Goal: Task Accomplishment & Management: Use online tool/utility

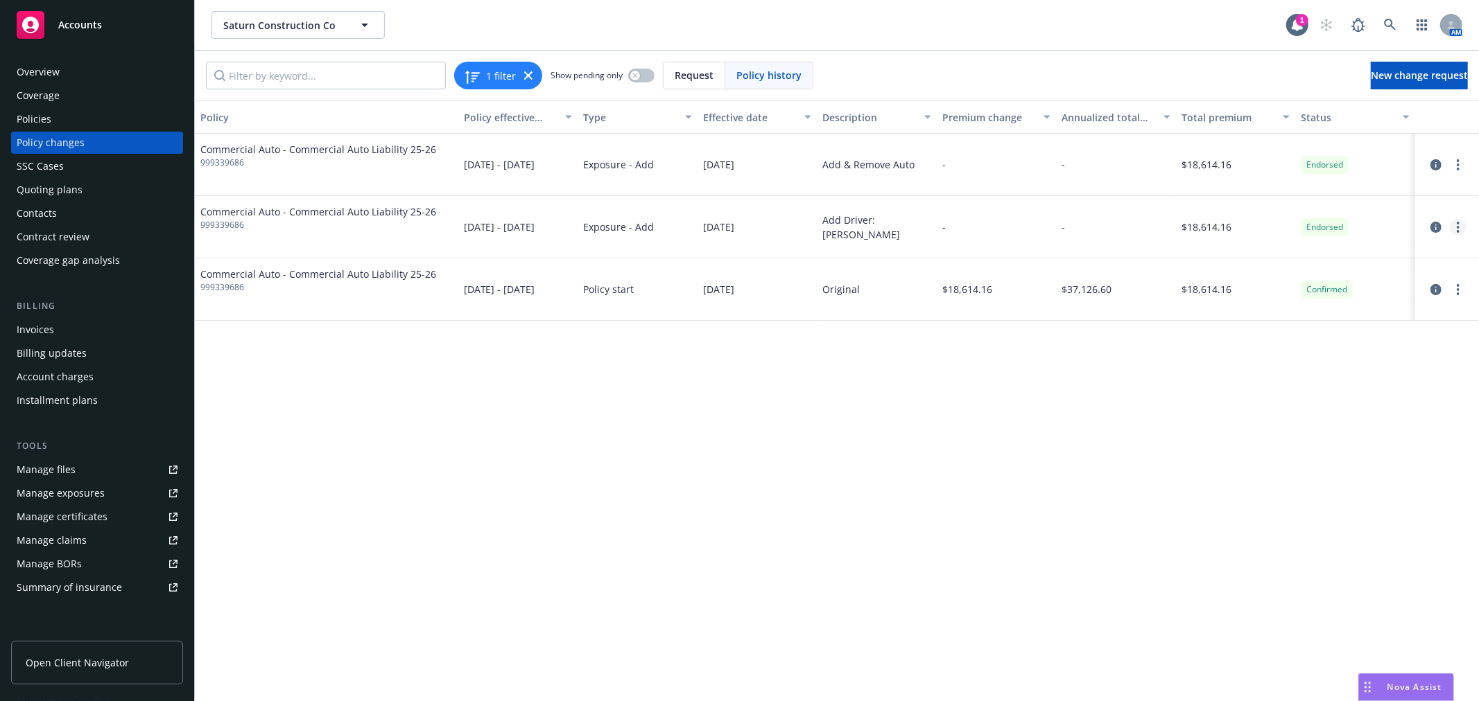
click at [1459, 230] on link "more" at bounding box center [1457, 227] width 17 height 17
click at [1312, 334] on link "Edit billing info" at bounding box center [1347, 339] width 238 height 28
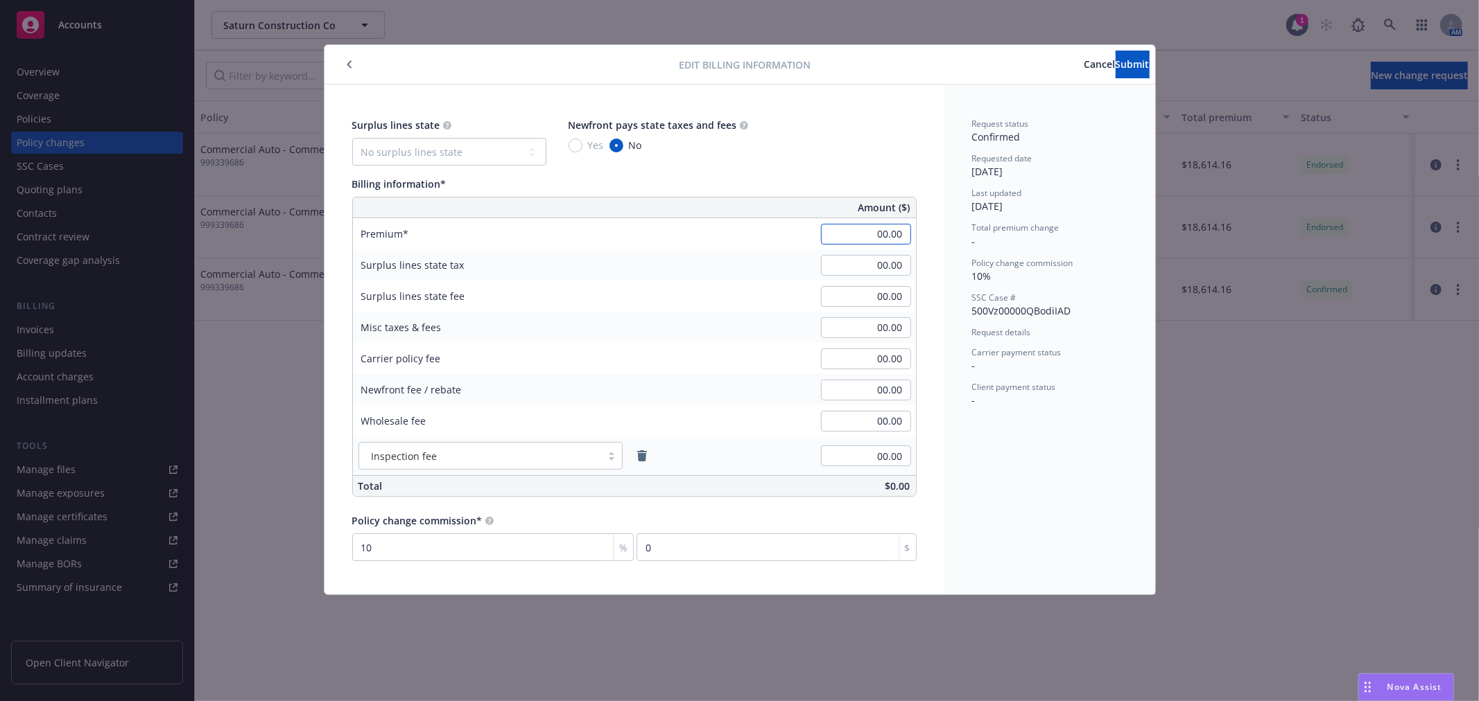
click at [871, 229] on input "00.00" at bounding box center [866, 234] width 90 height 21
type input "945.00"
type input "94.5"
click at [1117, 67] on span "Submit" at bounding box center [1132, 64] width 34 height 13
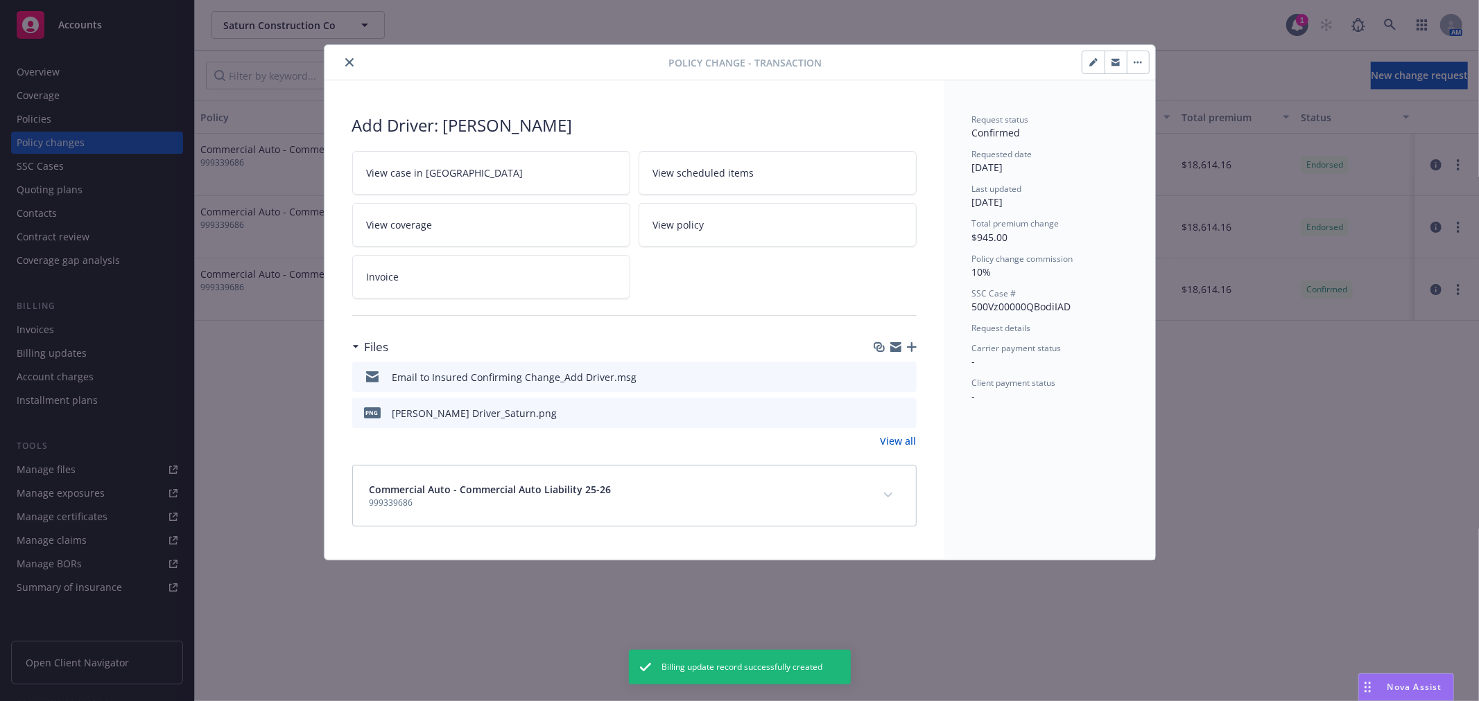
click at [348, 59] on icon "close" at bounding box center [349, 62] width 8 height 8
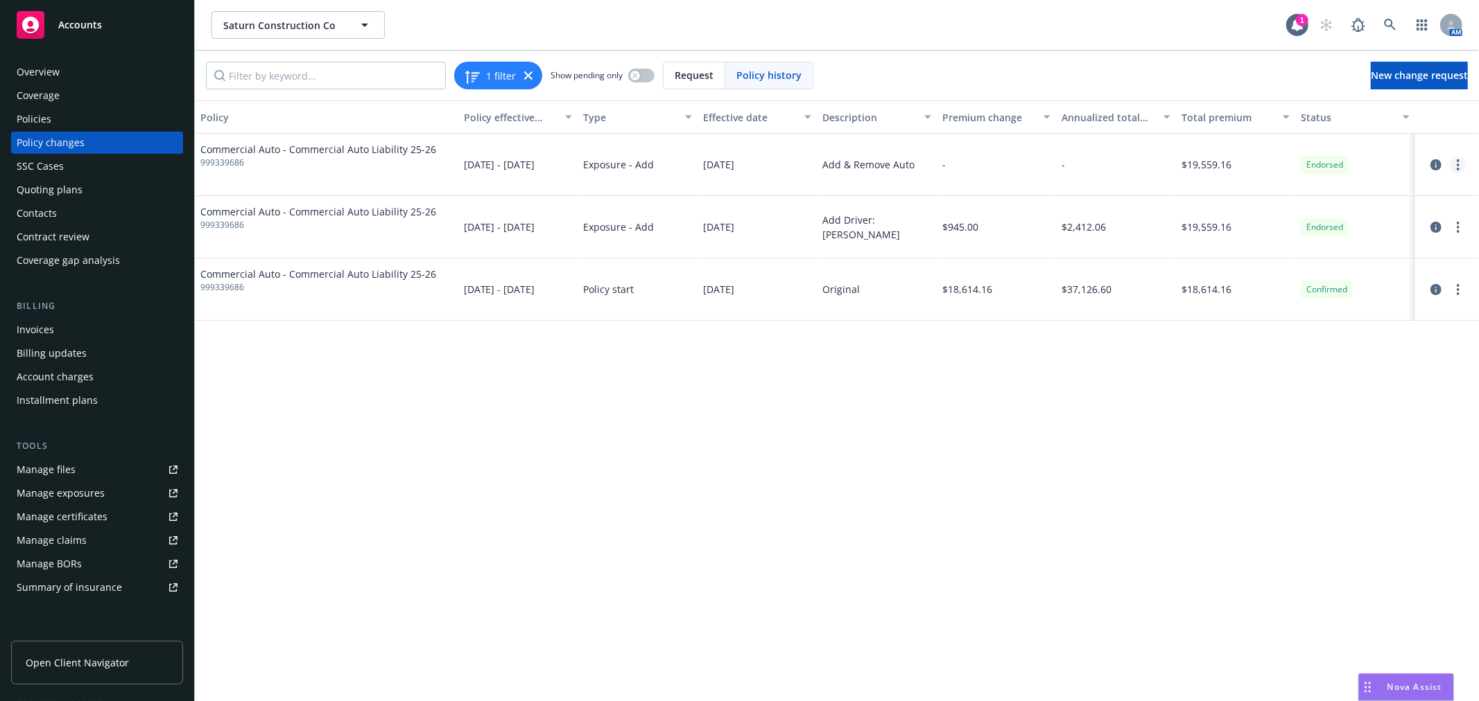
click at [1458, 166] on icon "more" at bounding box center [1457, 164] width 3 height 11
click at [1312, 272] on link "Edit billing info" at bounding box center [1347, 277] width 238 height 28
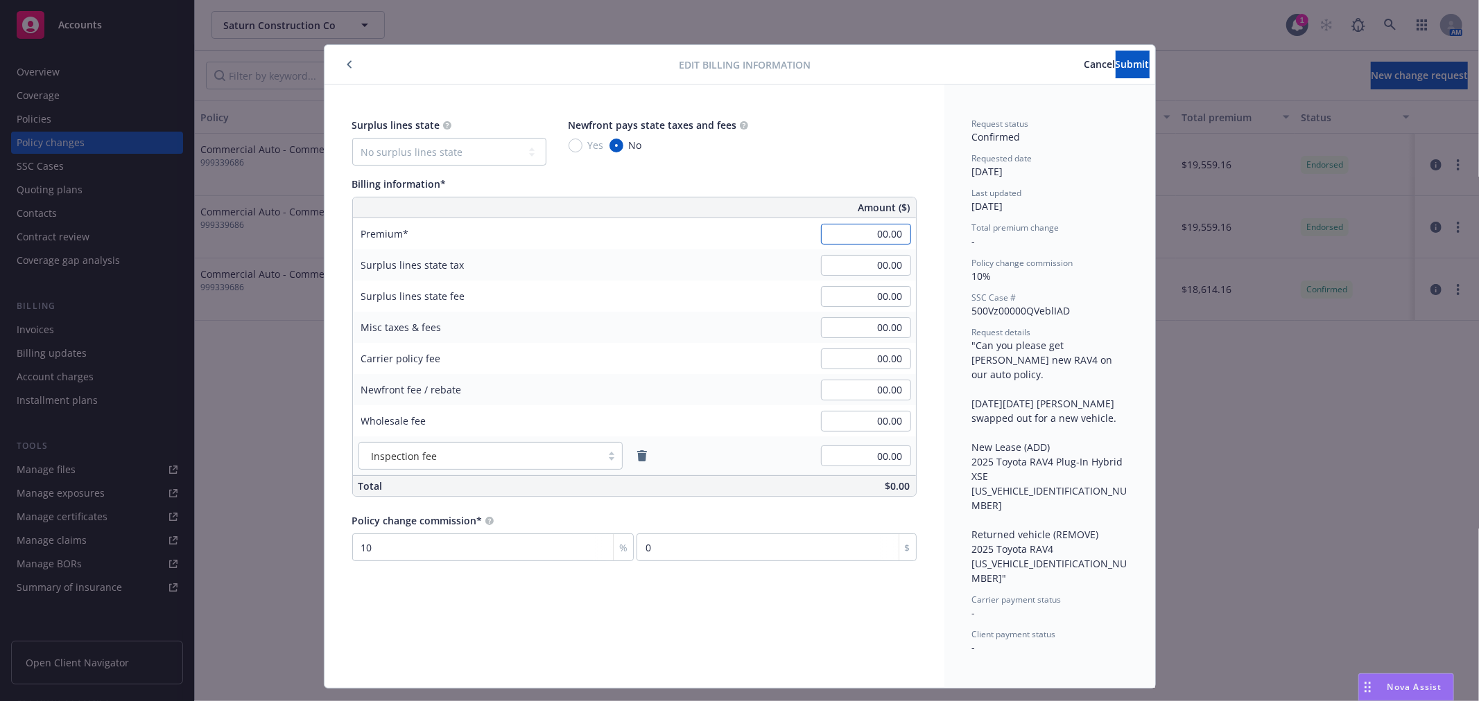
click at [869, 233] on input "00.00" at bounding box center [866, 234] width 90 height 21
type input "163.88"
type input "16.39"
click at [1117, 66] on span "Submit" at bounding box center [1132, 64] width 34 height 13
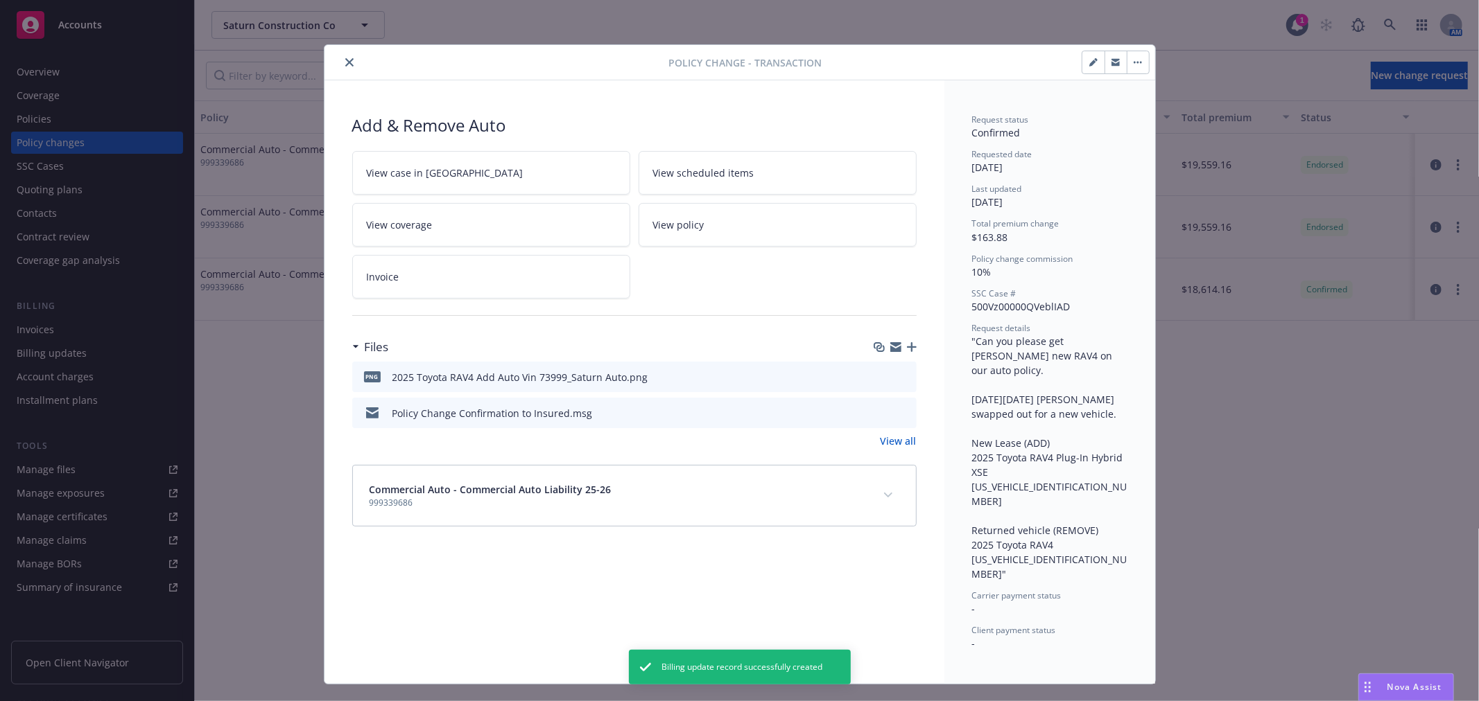
click at [349, 60] on icon "close" at bounding box center [349, 62] width 8 height 8
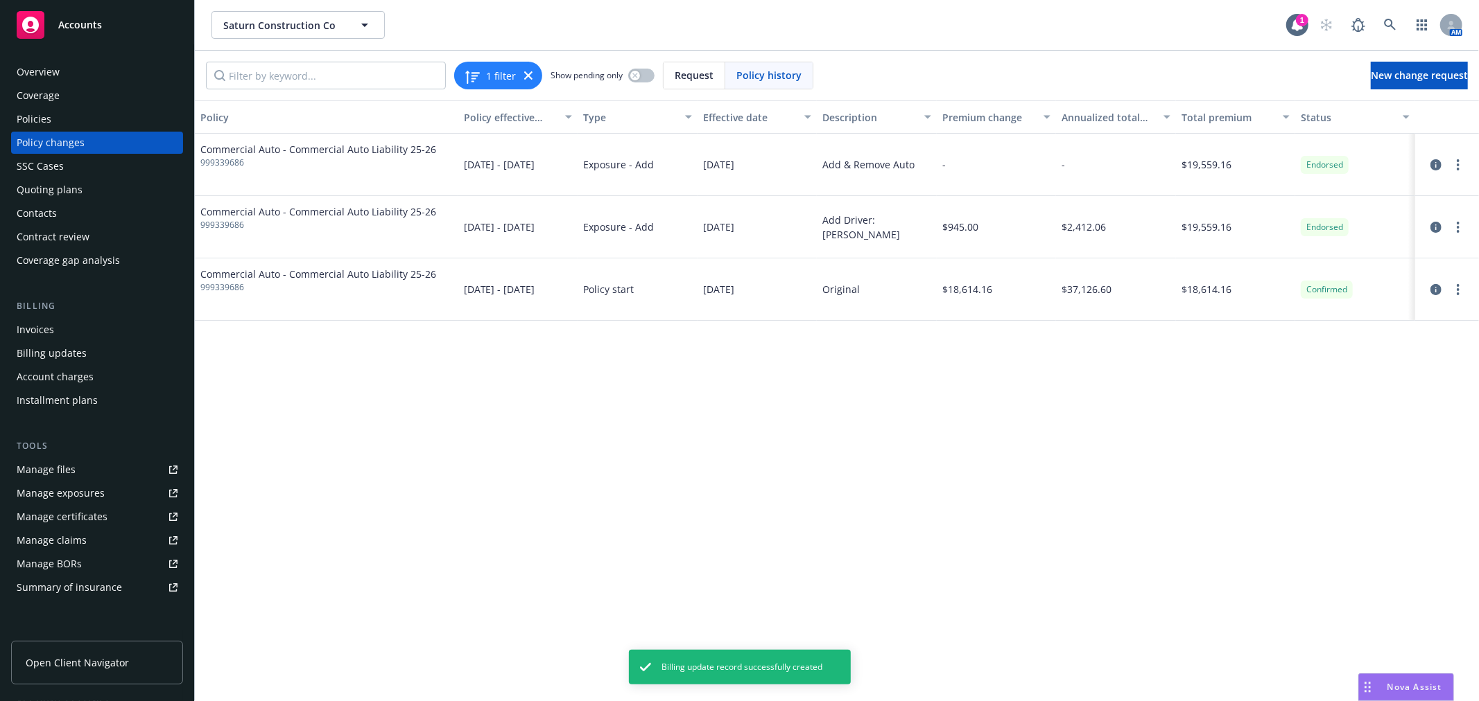
click at [61, 91] on div "Coverage" at bounding box center [97, 96] width 161 height 22
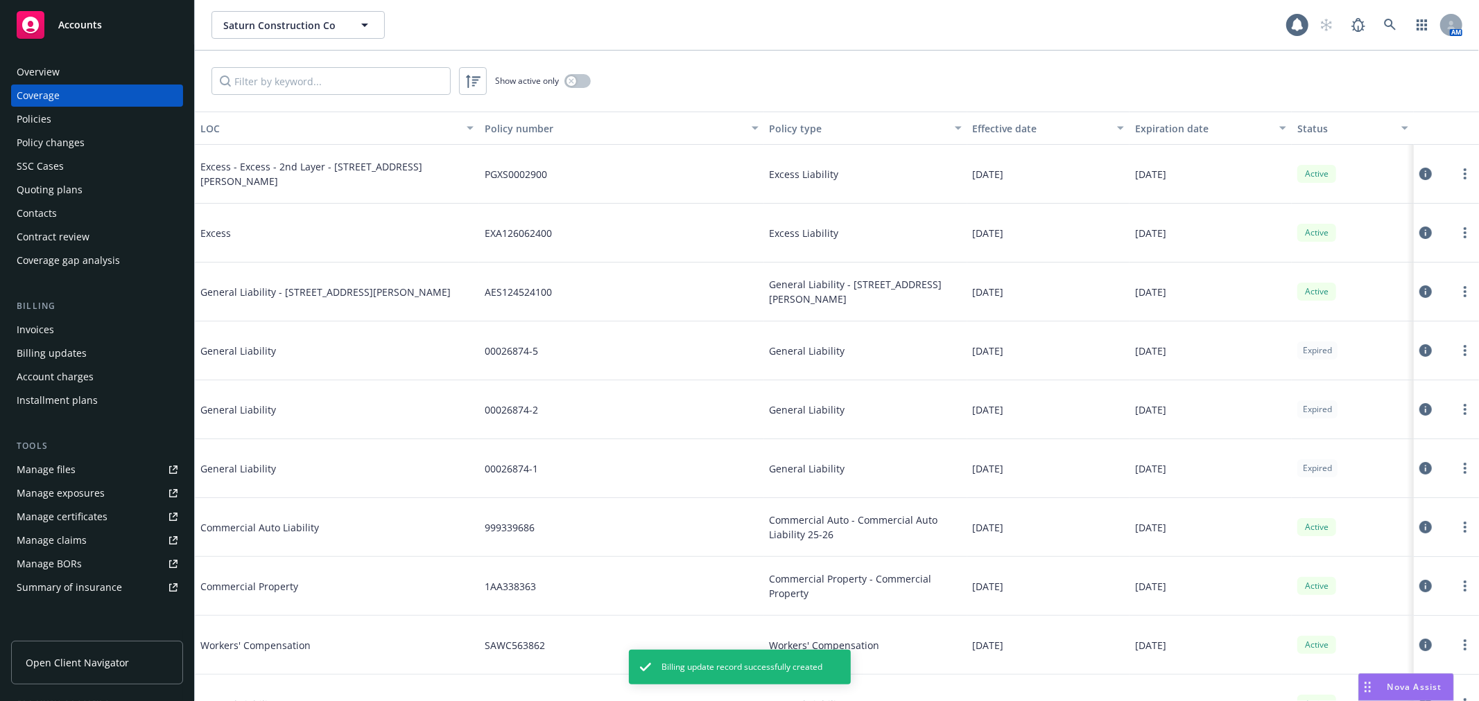
click at [57, 122] on div "Policies" at bounding box center [97, 119] width 161 height 22
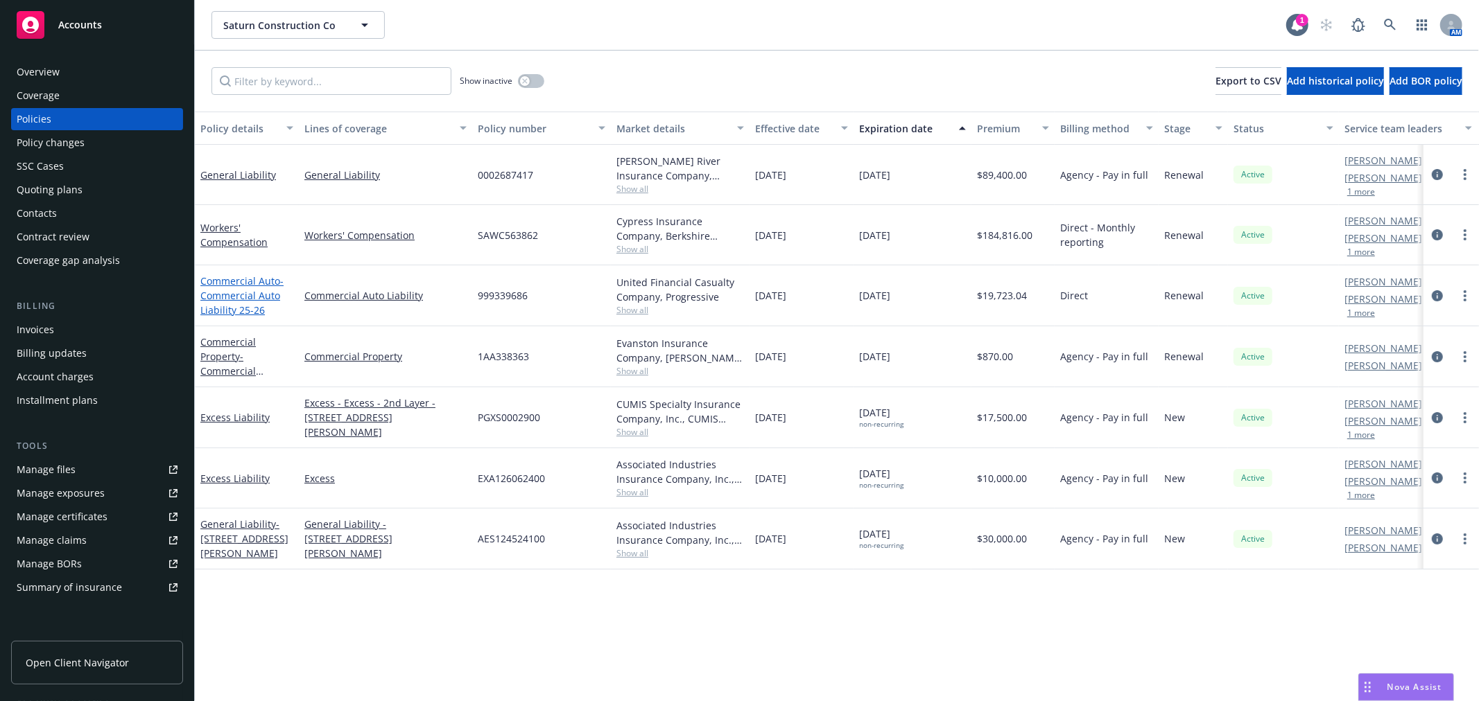
click at [216, 289] on span "- Commercial Auto Liability 25-26" at bounding box center [241, 295] width 83 height 42
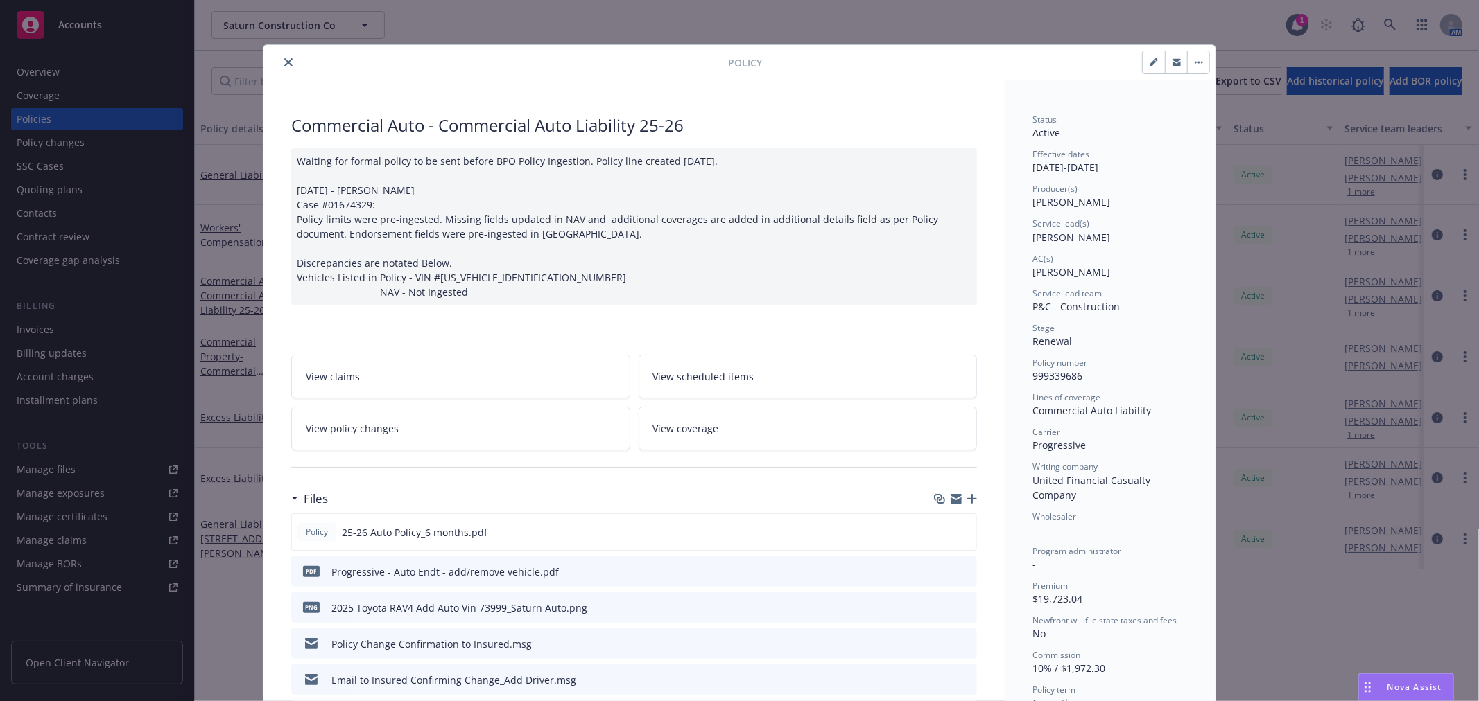
scroll to position [42, 0]
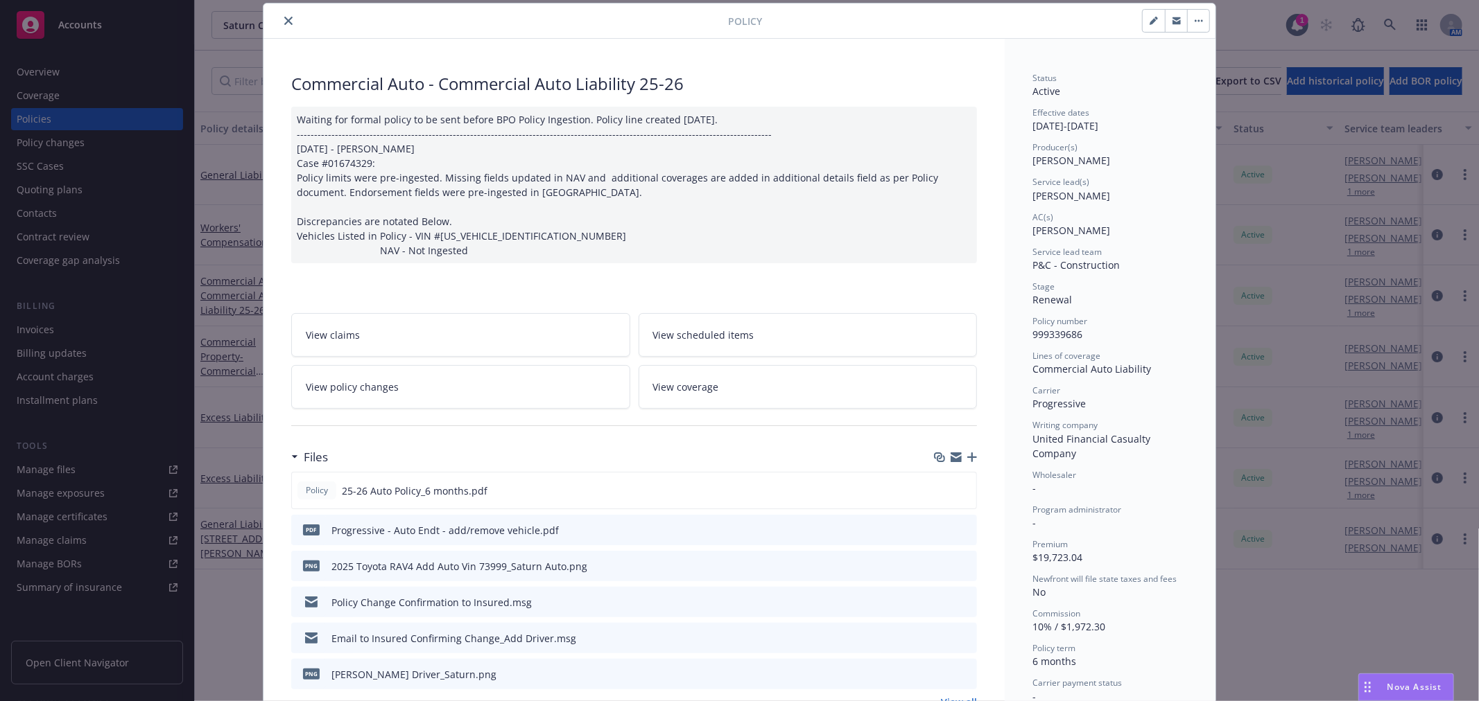
click at [287, 17] on button "close" at bounding box center [288, 20] width 17 height 17
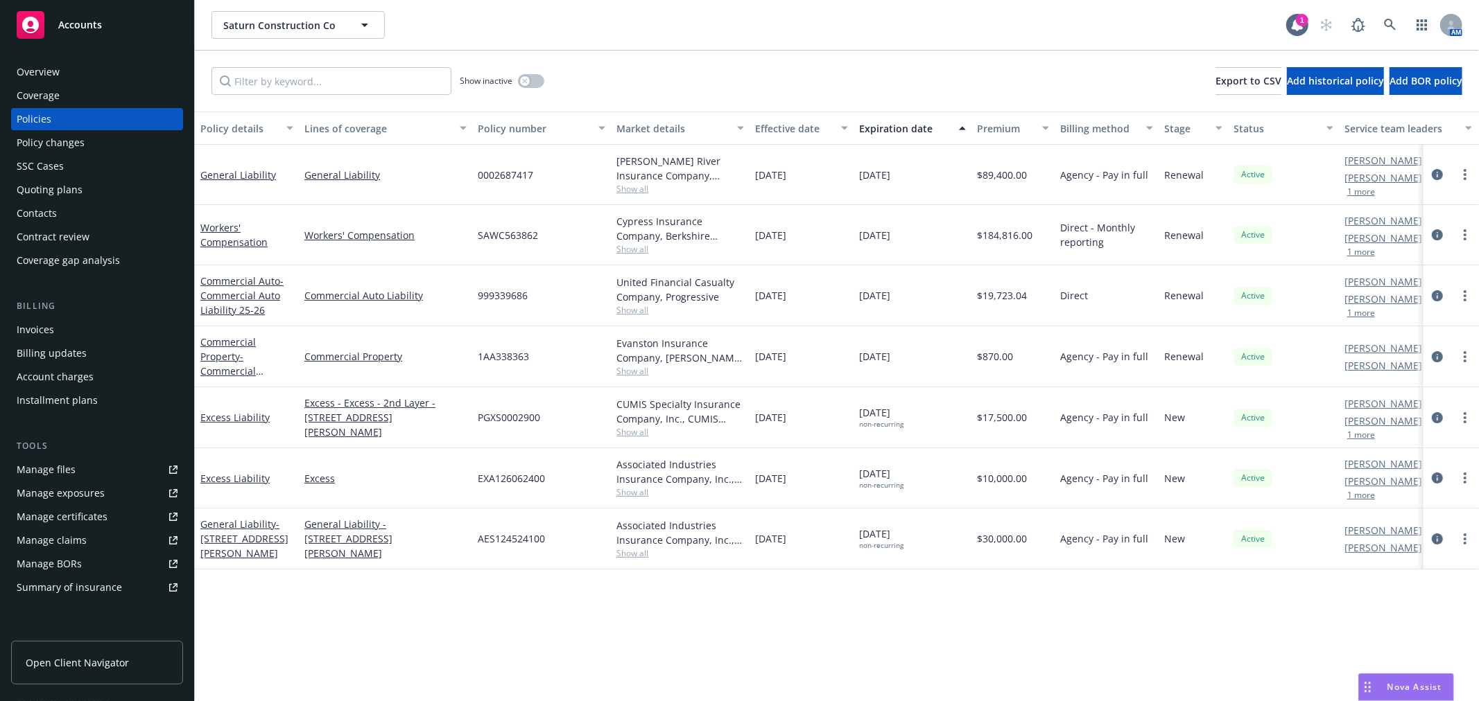
click at [69, 143] on div "Policy changes" at bounding box center [51, 143] width 68 height 22
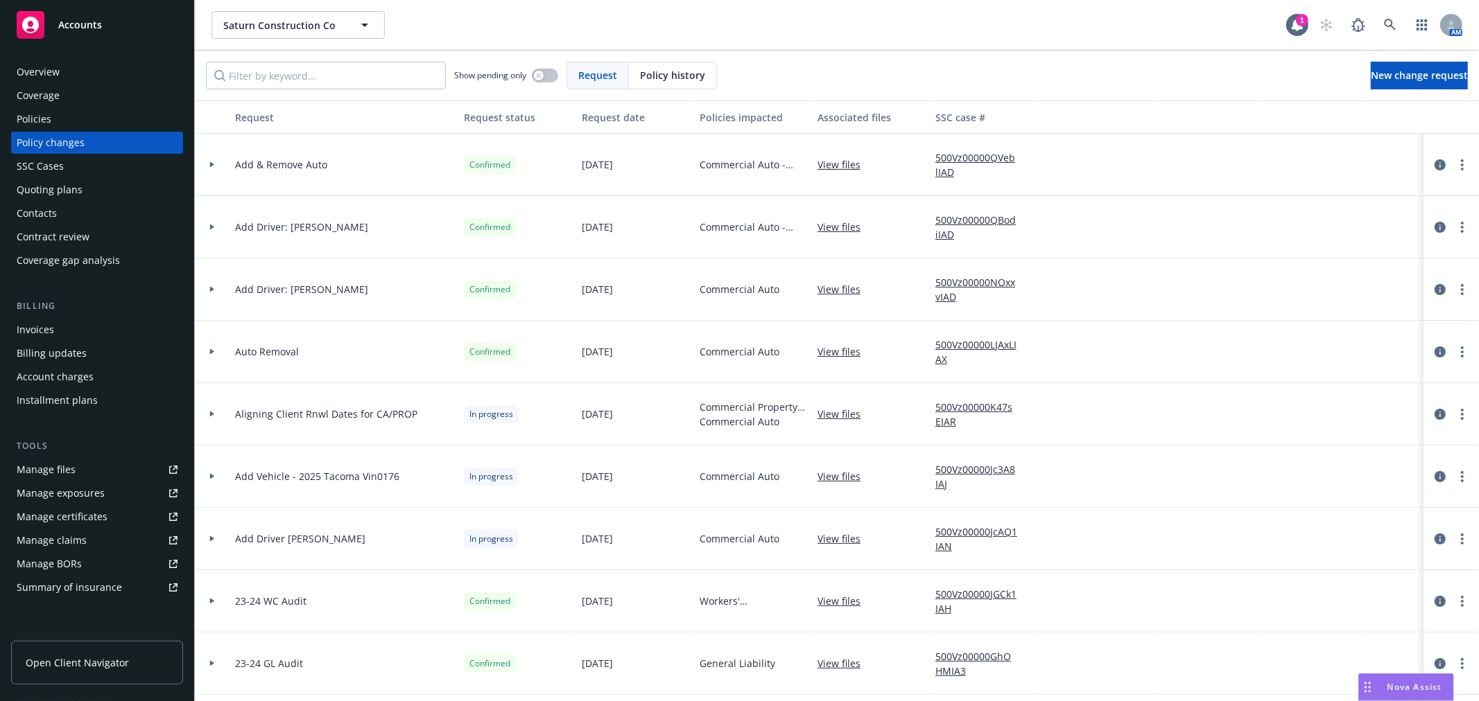
click at [74, 119] on div "Policies" at bounding box center [97, 119] width 161 height 22
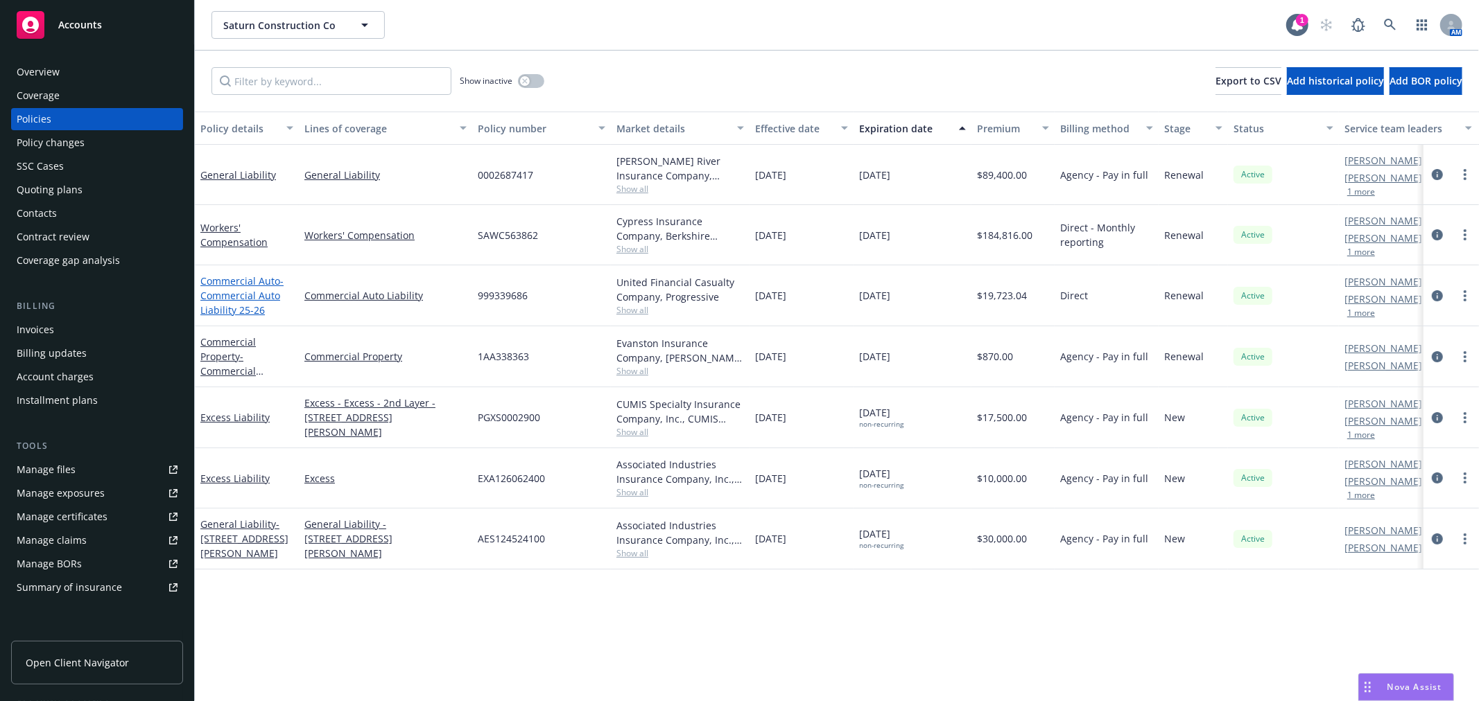
click at [240, 286] on link "Commercial Auto - Commercial Auto Liability 25-26" at bounding box center [241, 295] width 83 height 42
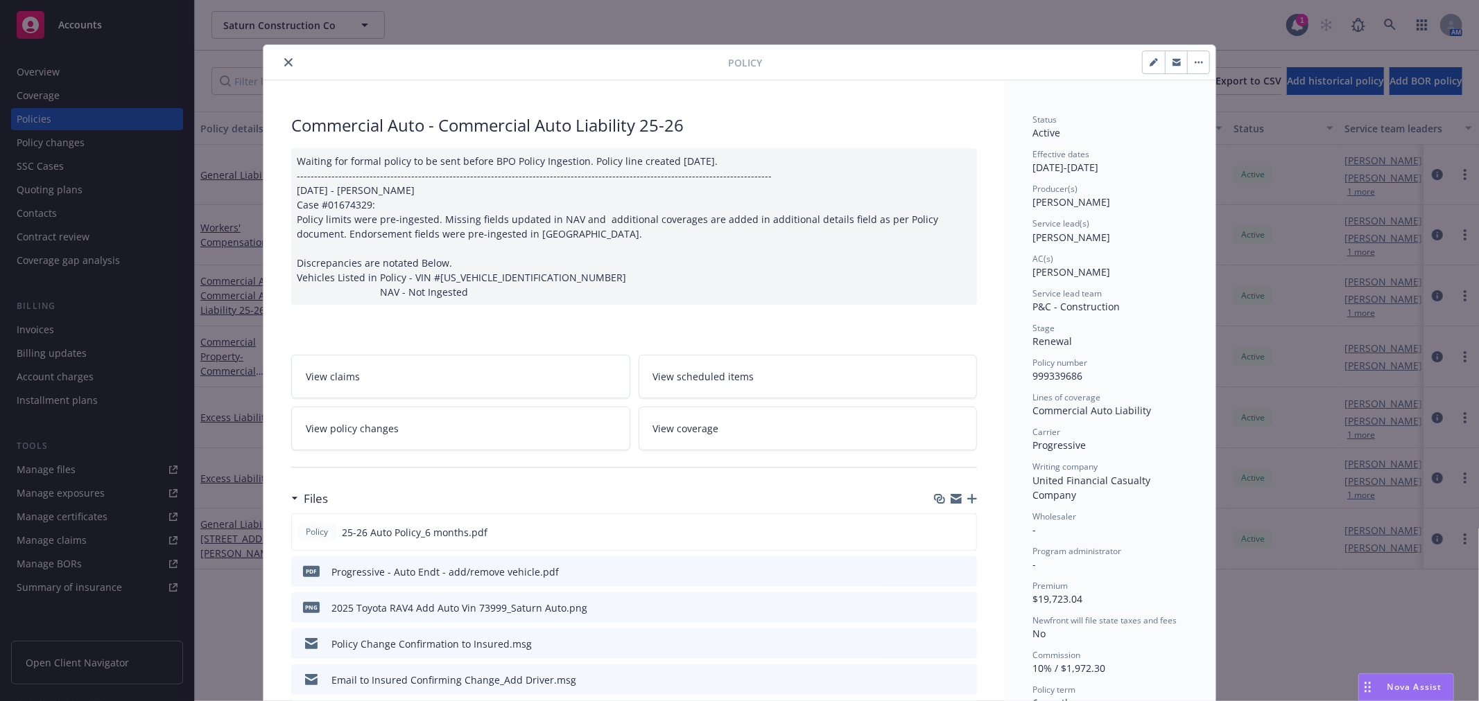
scroll to position [42, 0]
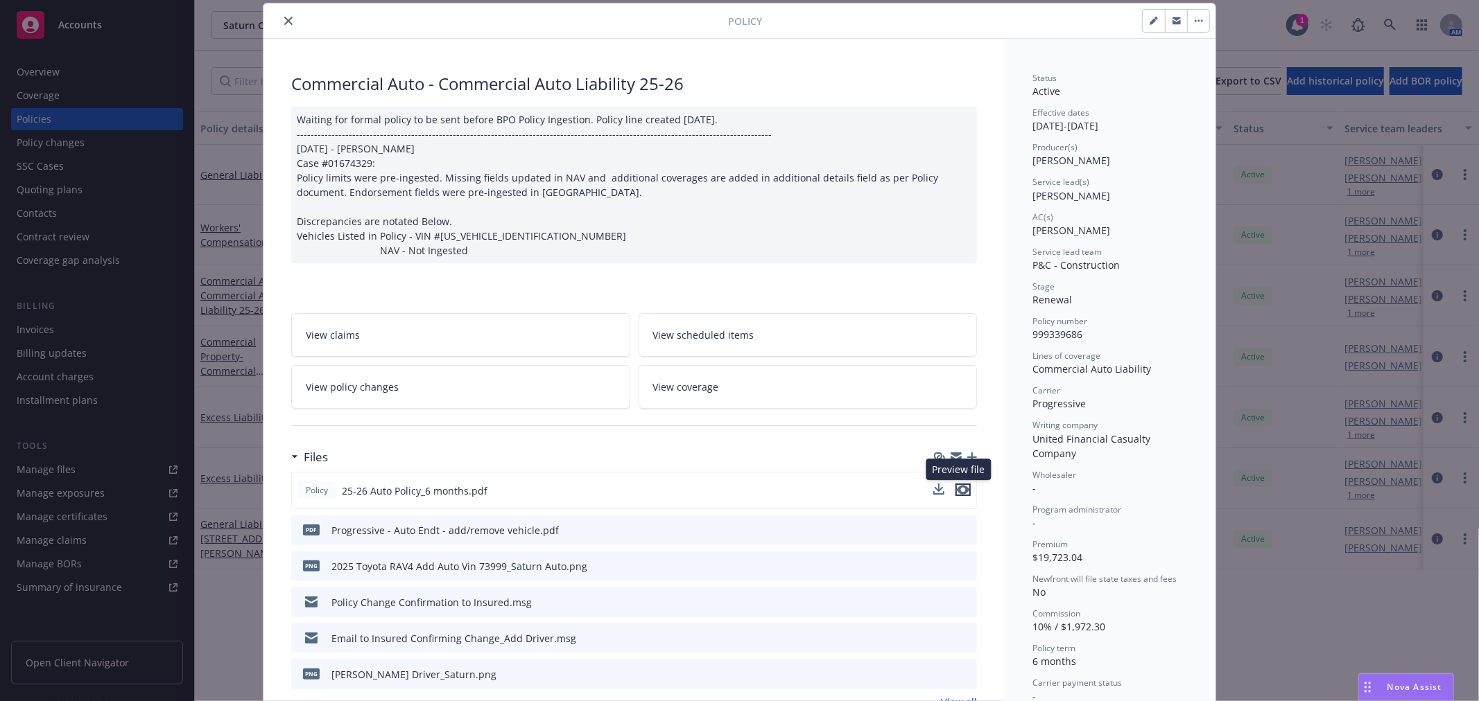
click at [958, 489] on icon "preview file" at bounding box center [963, 490] width 12 height 10
click at [1149, 21] on icon "button" at bounding box center [1152, 21] width 7 height 7
select select "RENEWAL"
select select "6"
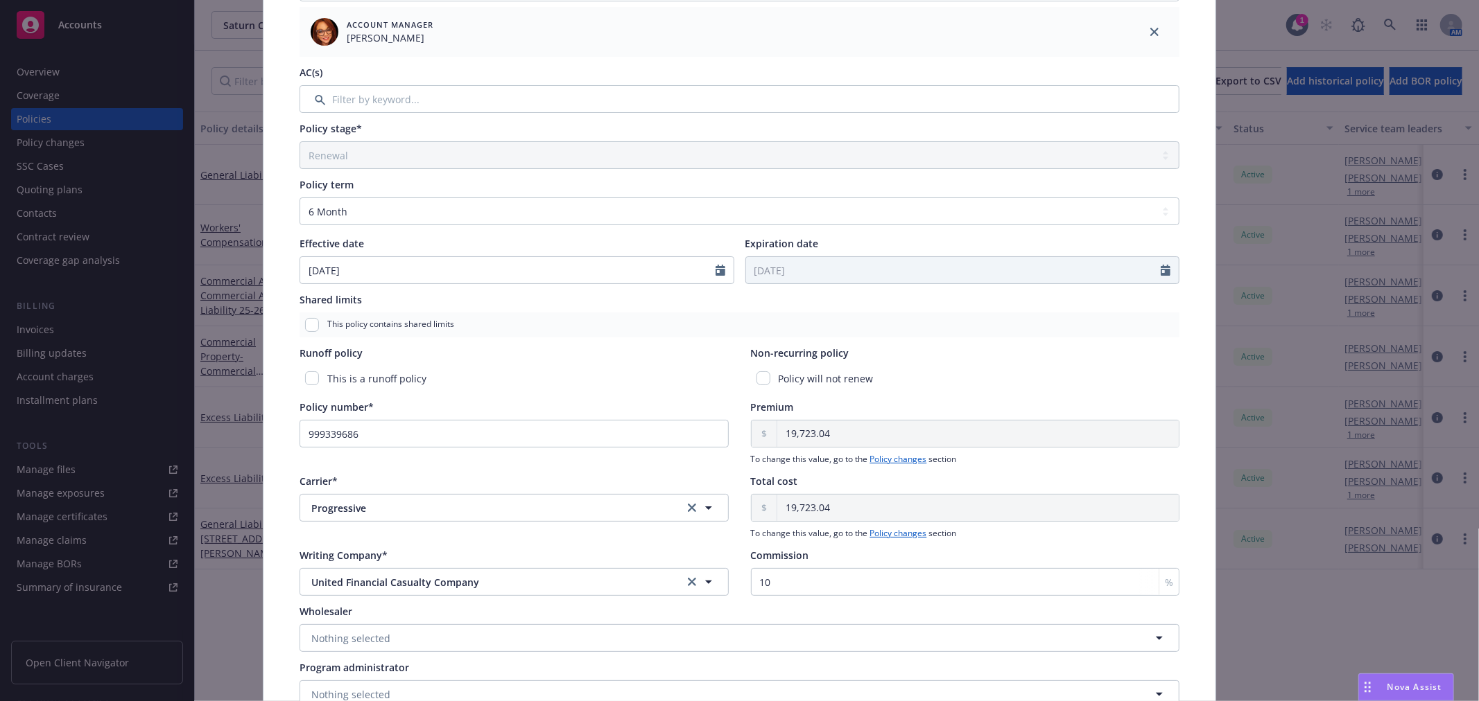
scroll to position [349, 0]
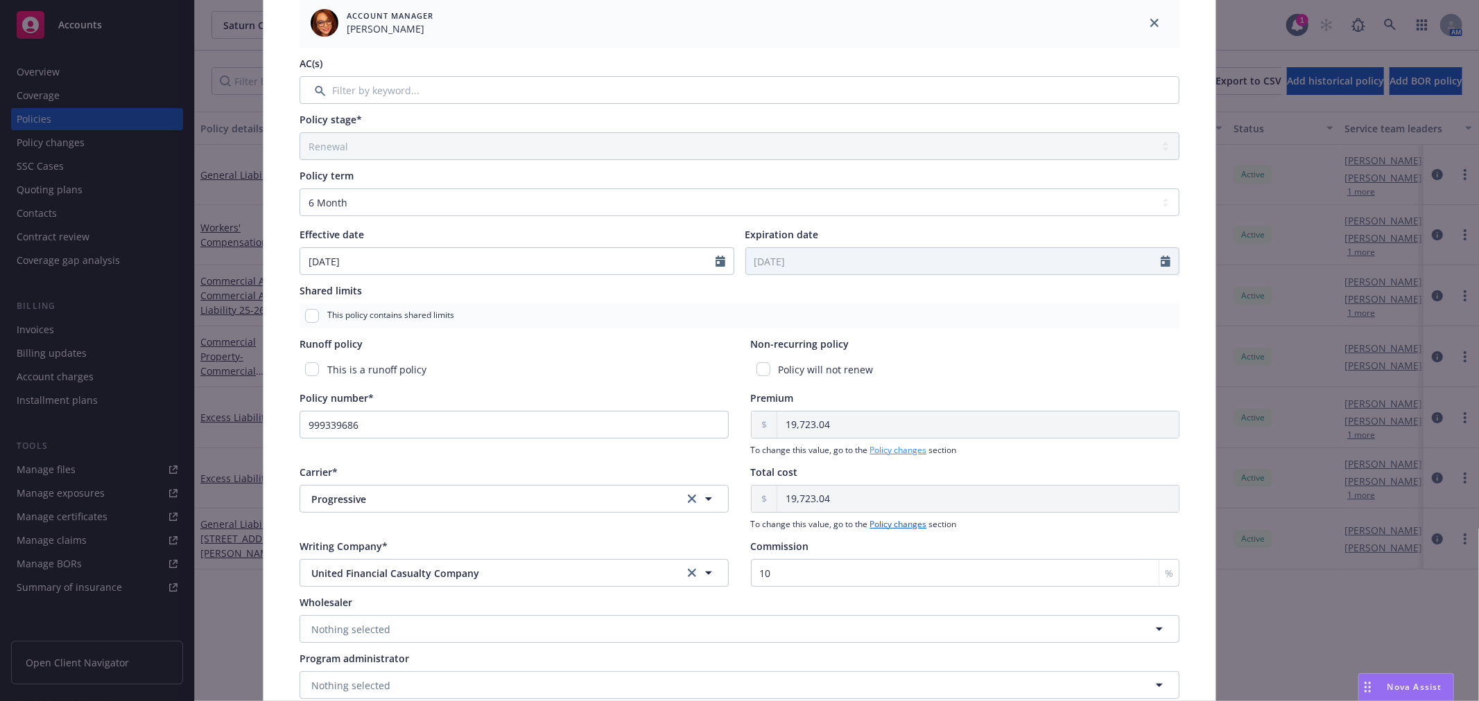
click at [903, 448] on link "Policy changes" at bounding box center [898, 450] width 57 height 12
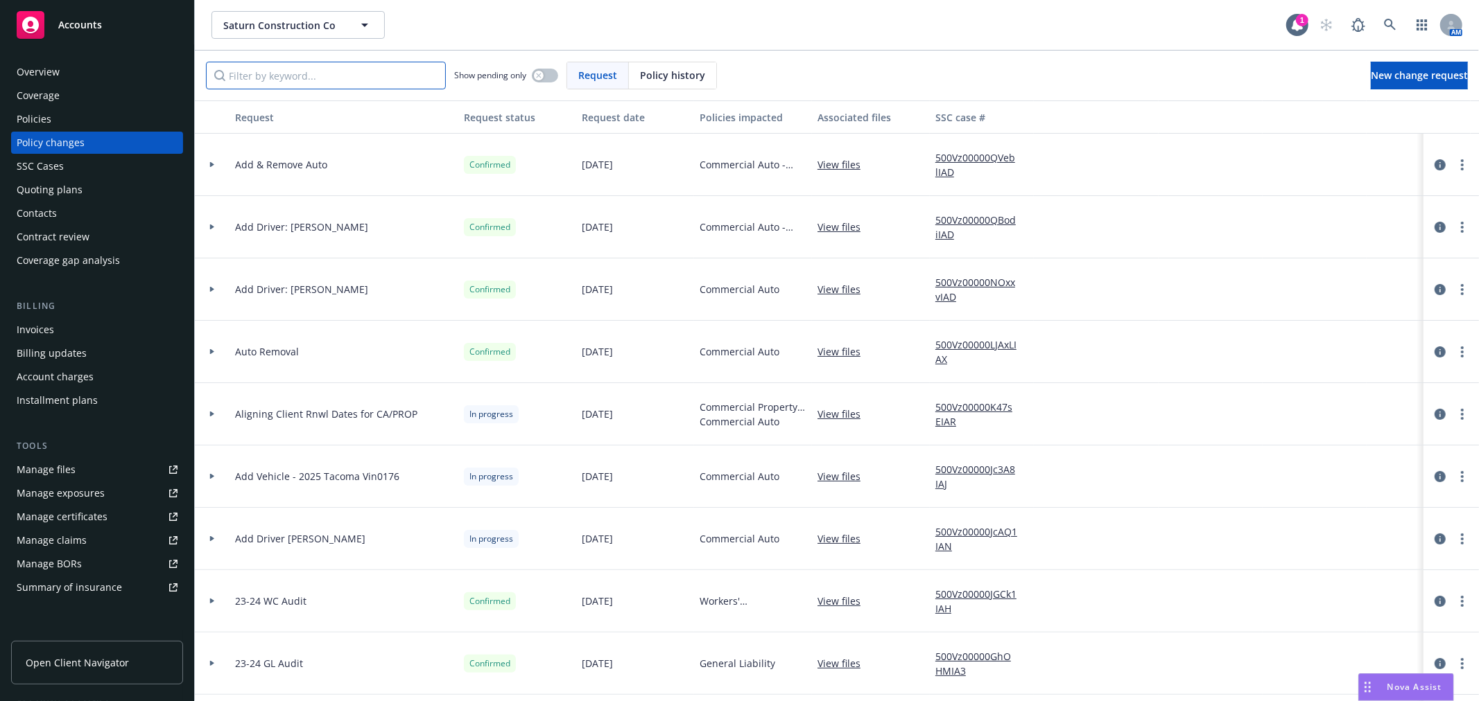
click at [293, 75] on input "Filter by keyword..." at bounding box center [326, 76] width 240 height 28
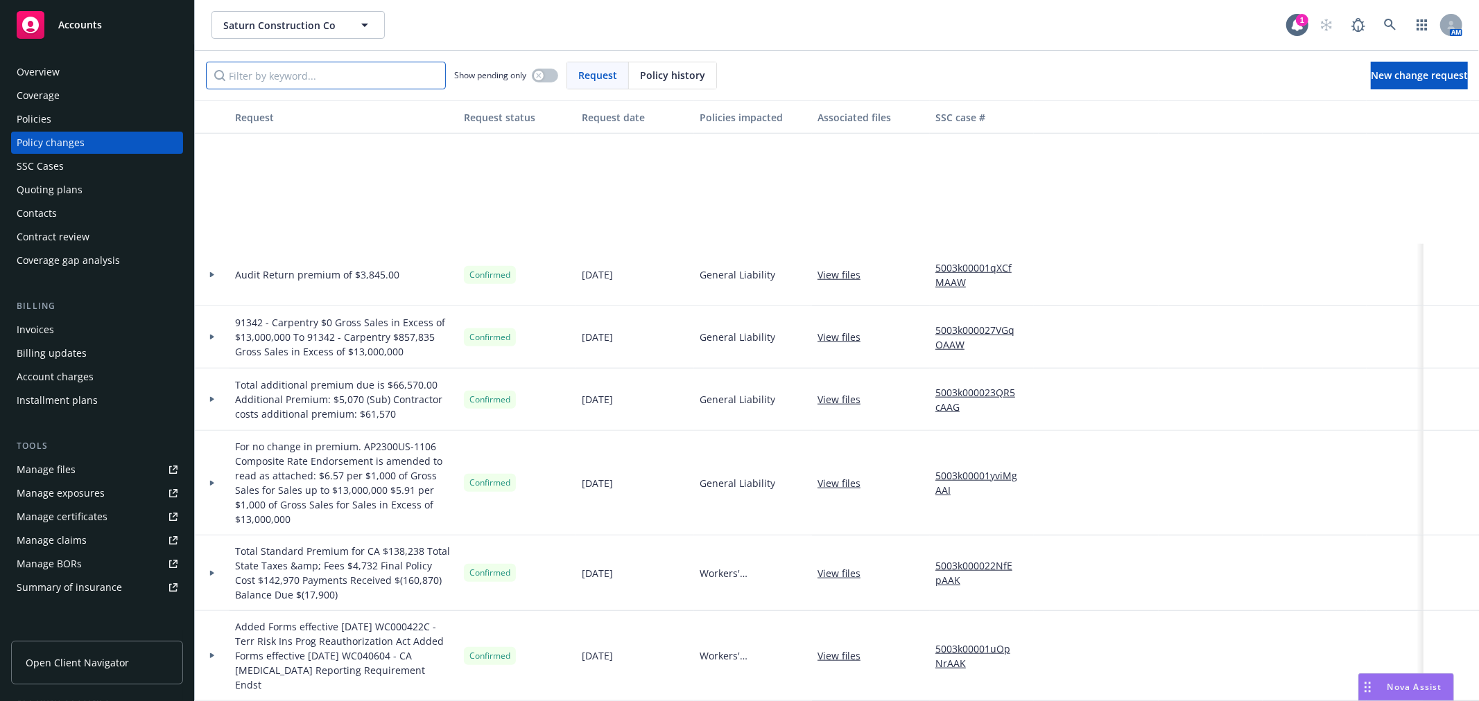
scroll to position [1253, 0]
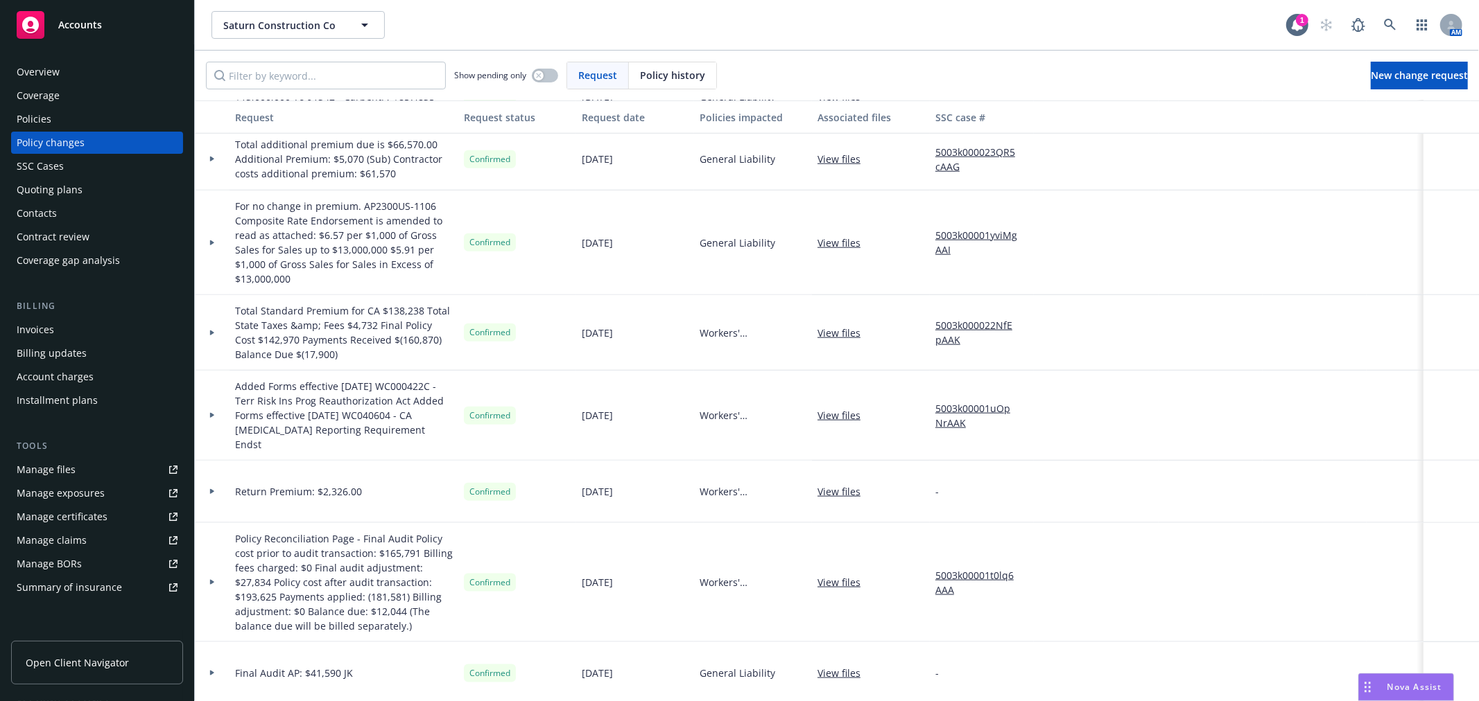
click at [112, 347] on div "Billing updates" at bounding box center [97, 353] width 161 height 22
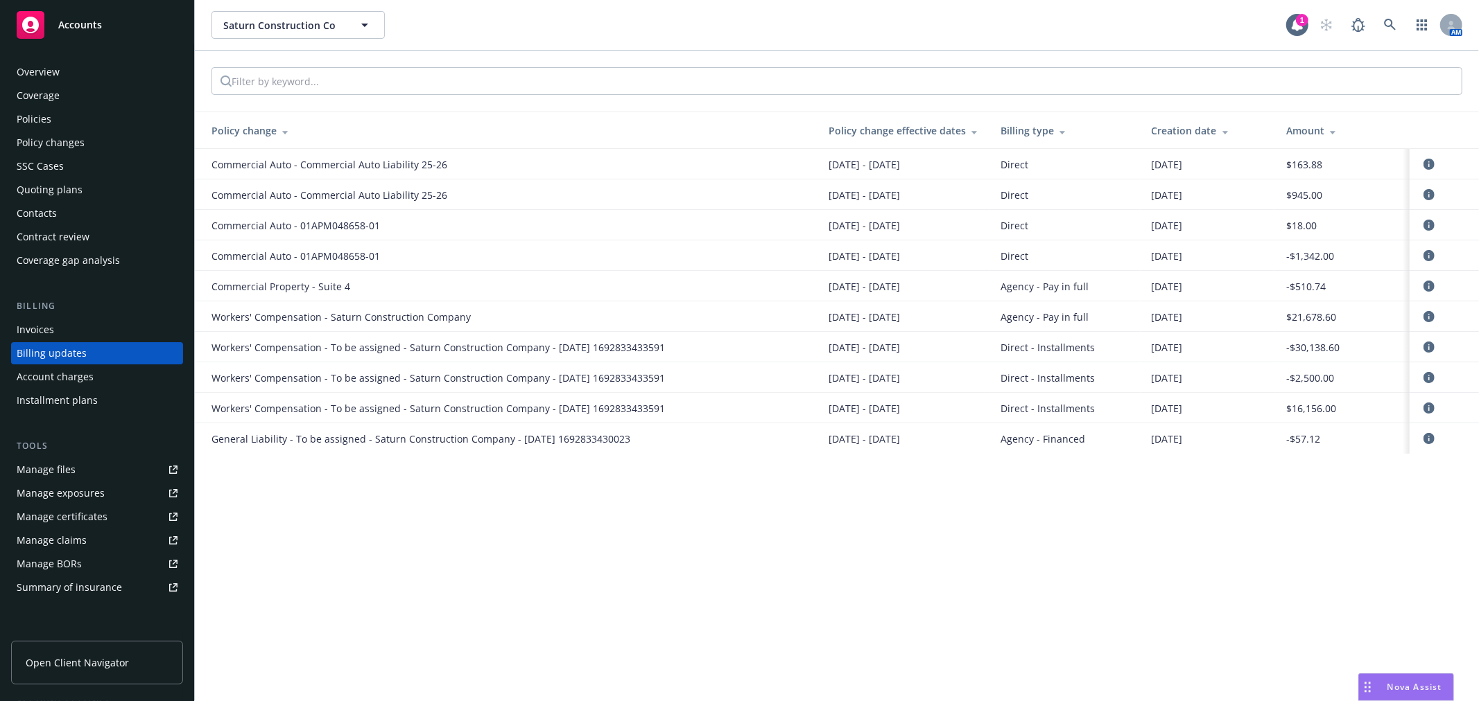
click at [96, 137] on div "Policy changes" at bounding box center [97, 143] width 161 height 22
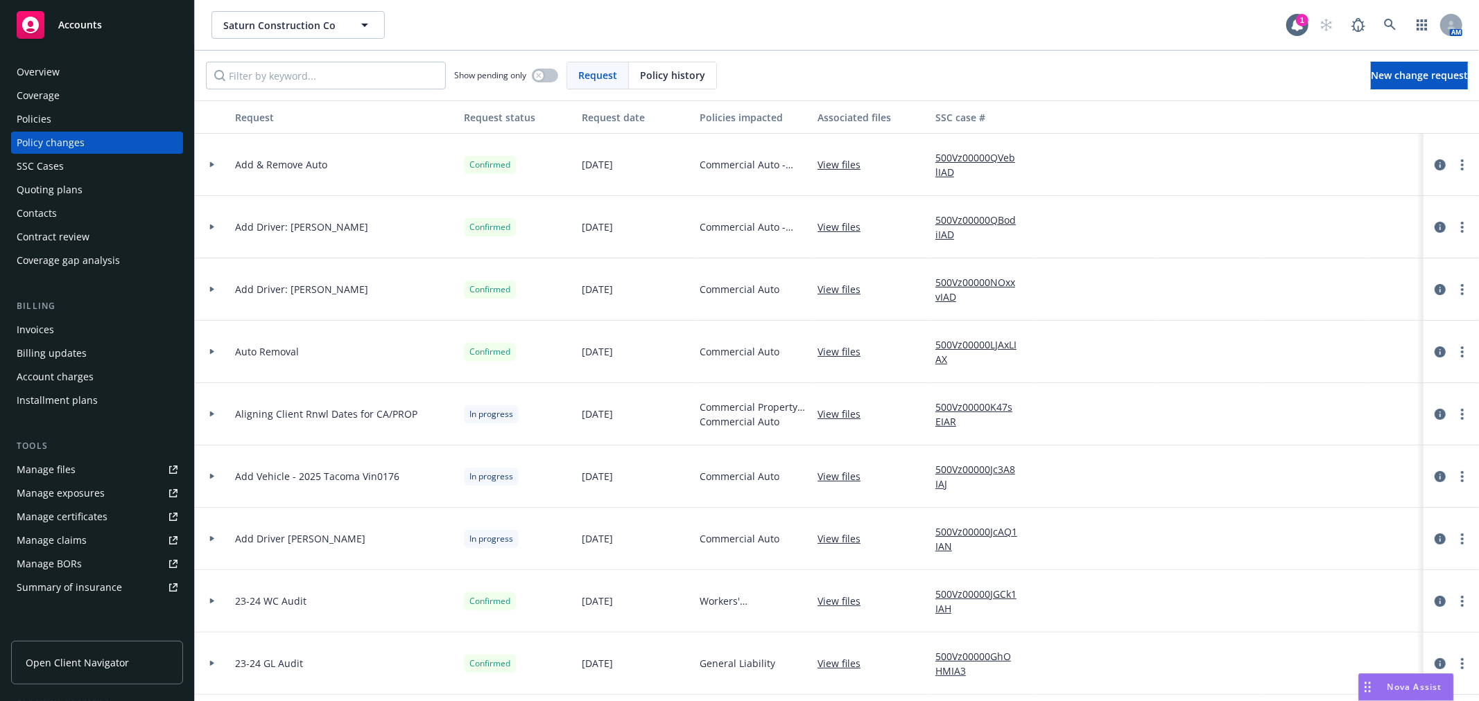
click at [656, 71] on span "Policy history" at bounding box center [672, 75] width 65 height 15
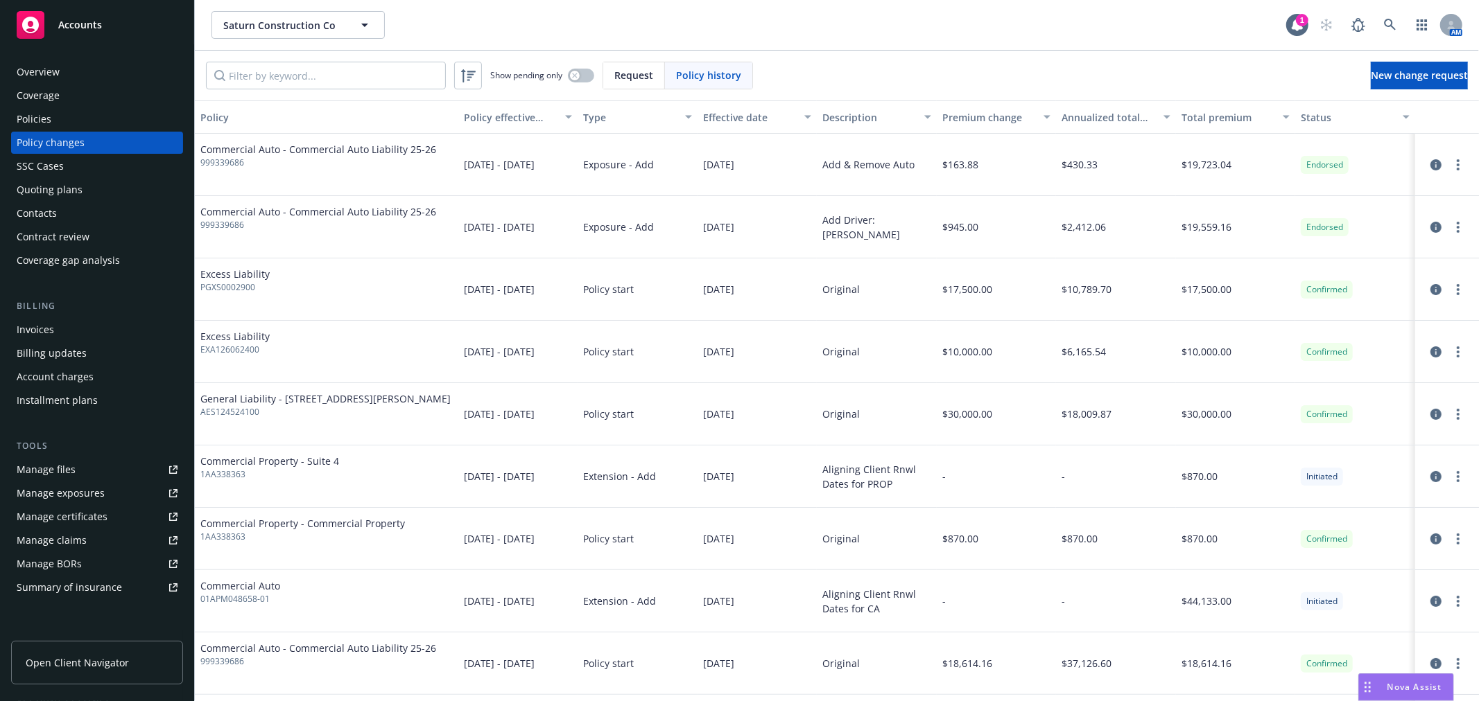
click at [621, 76] on span "Request" at bounding box center [633, 75] width 39 height 15
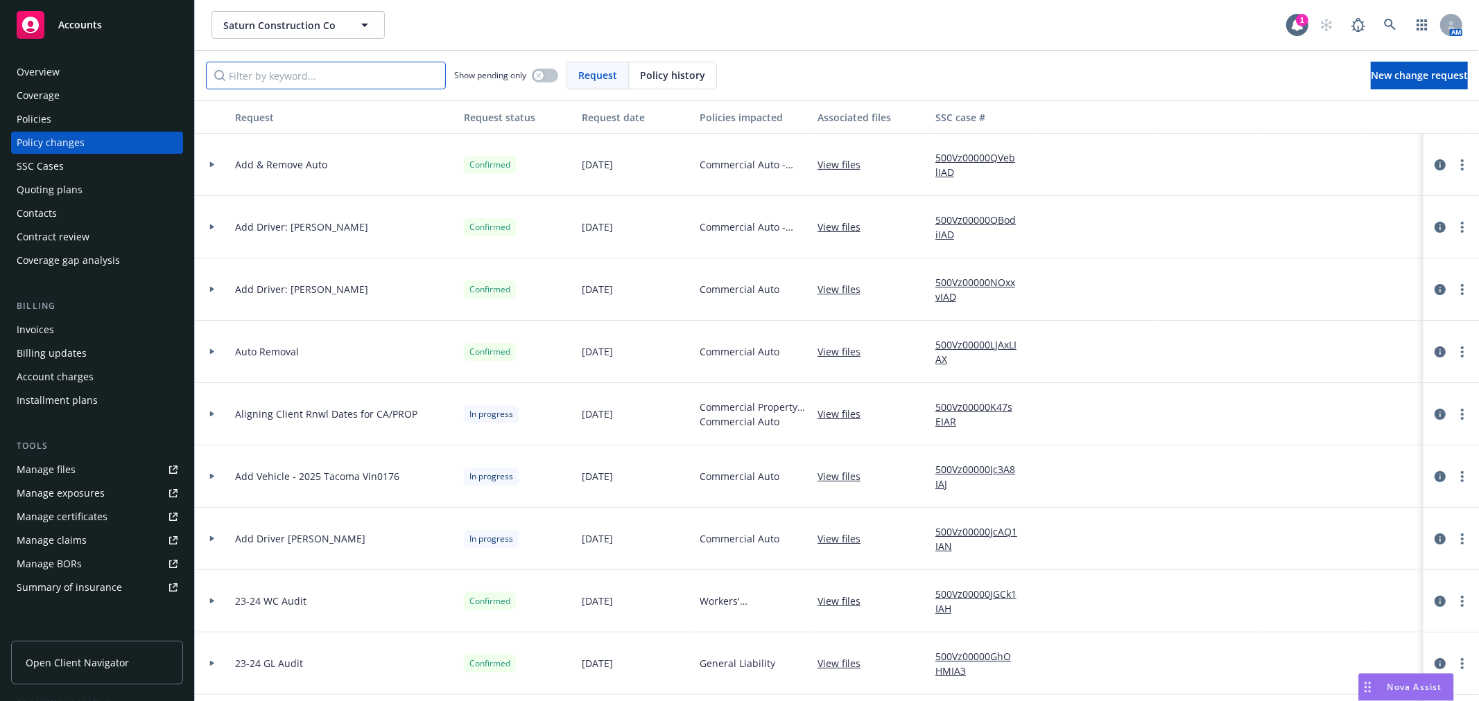
click at [375, 78] on input "Filter by keyword..." at bounding box center [326, 76] width 240 height 28
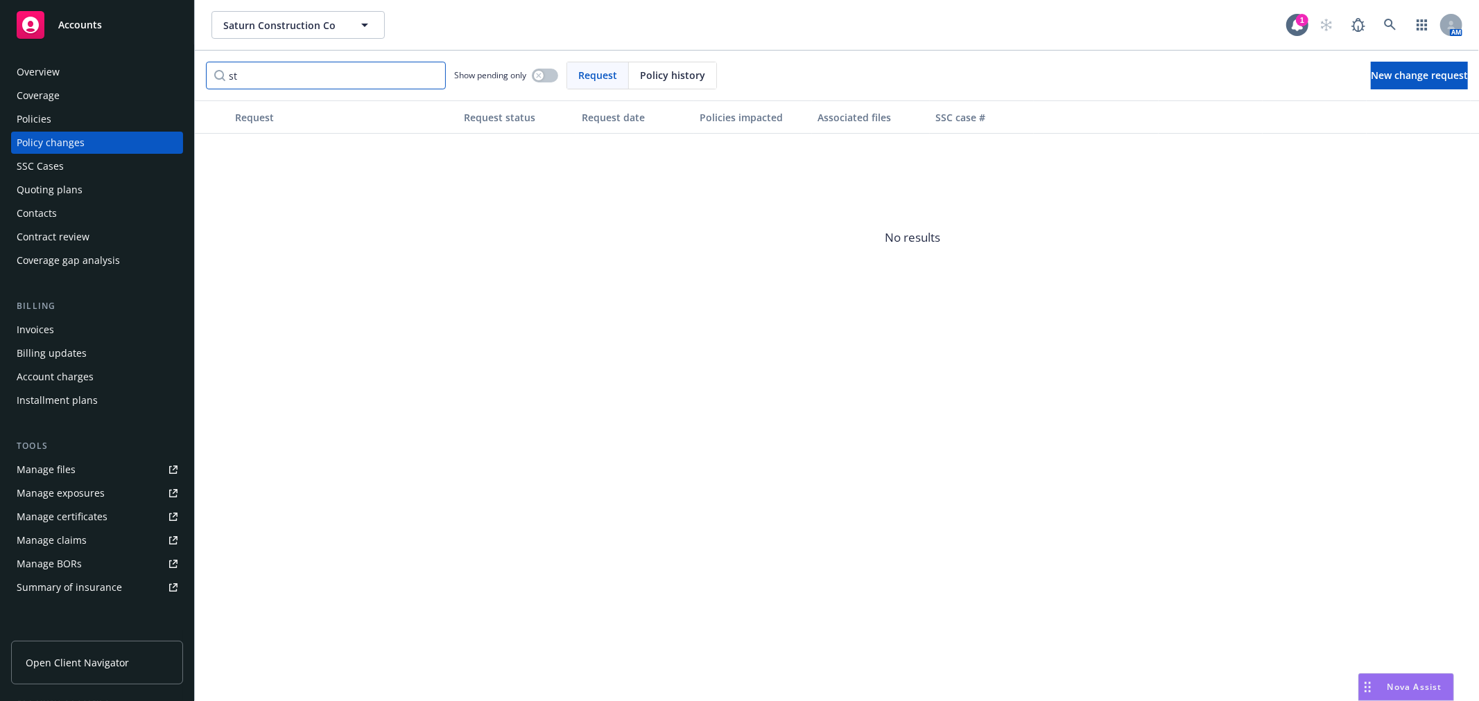
type input "s"
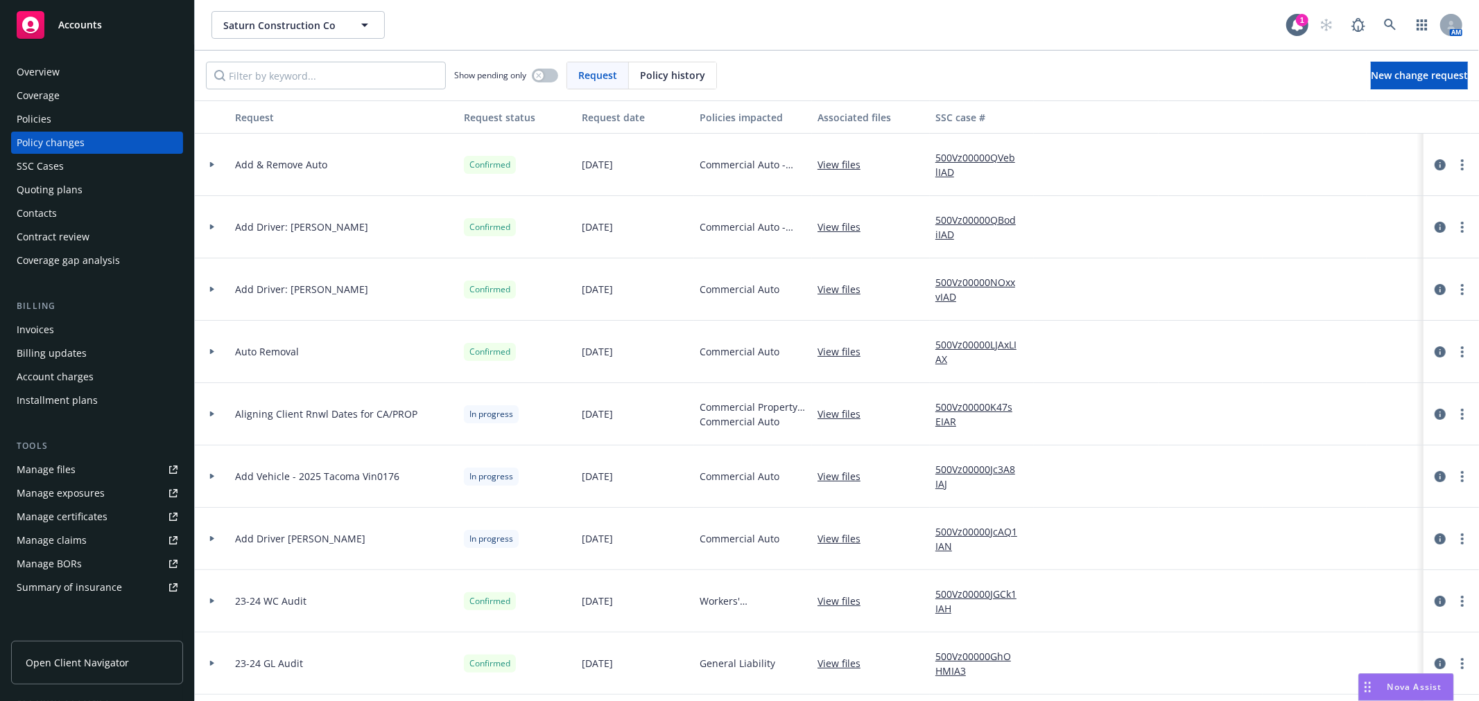
click at [40, 112] on div "Policies" at bounding box center [34, 119] width 35 height 22
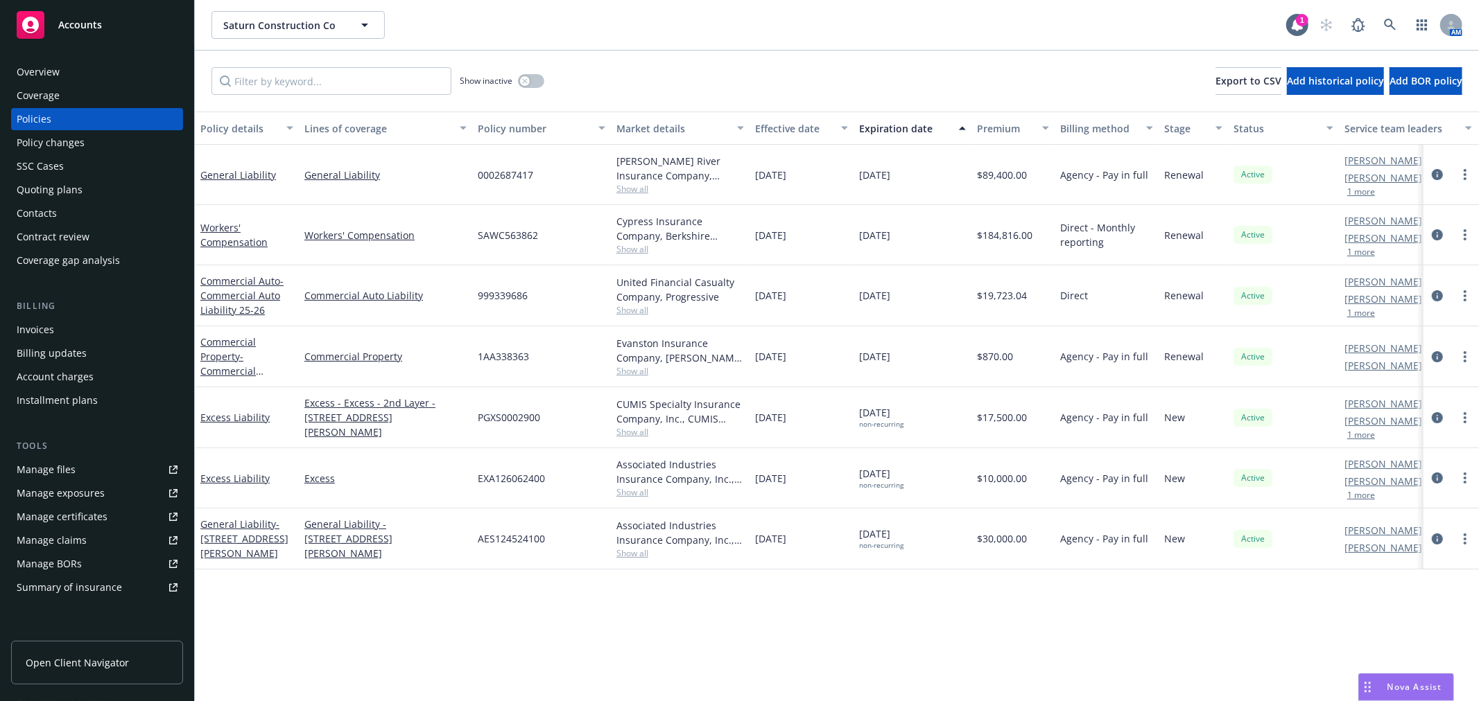
click at [453, 608] on div "Policy details Lines of coverage Policy number Market details Effective date Ex…" at bounding box center [837, 407] width 1284 height 590
click at [252, 290] on span "- Commercial Auto Liability 25-26" at bounding box center [241, 295] width 83 height 42
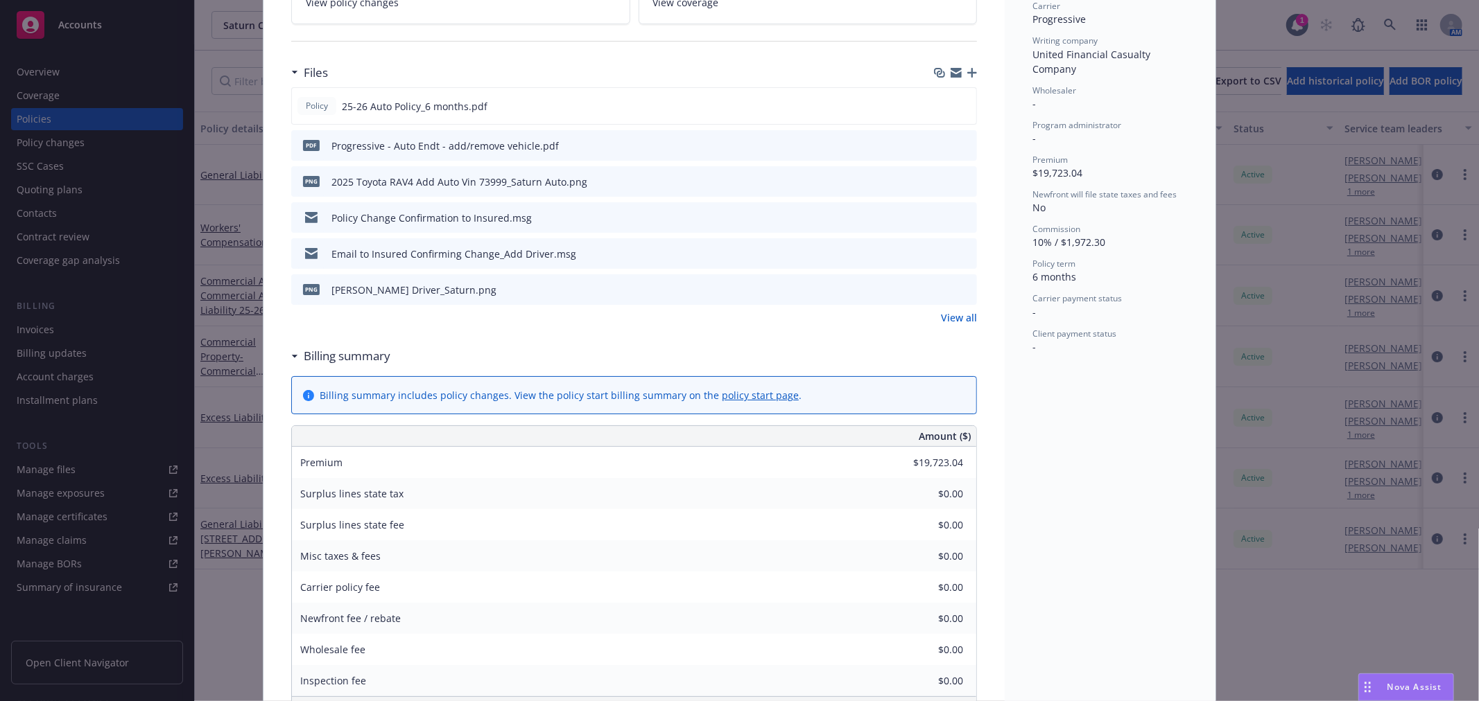
scroll to position [503, 0]
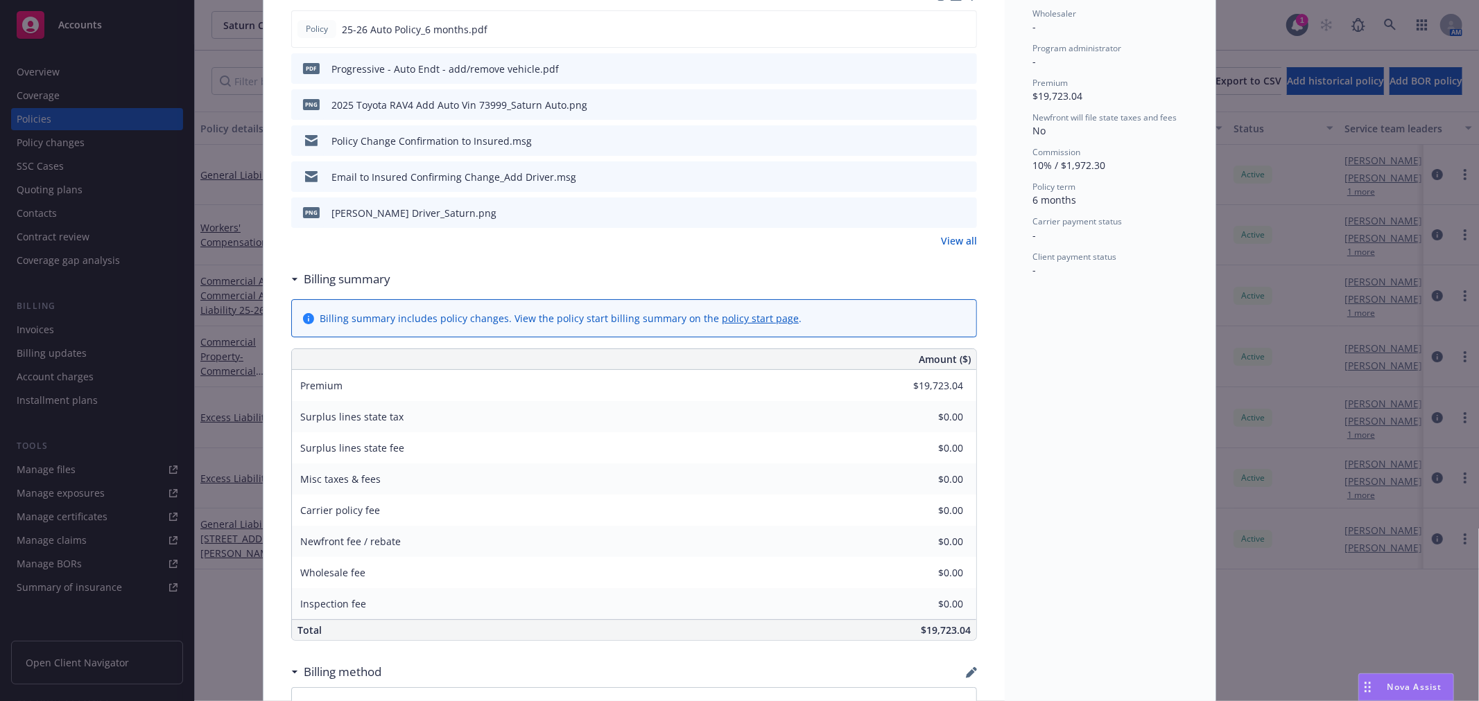
click at [738, 317] on link "policy start page" at bounding box center [760, 318] width 77 height 13
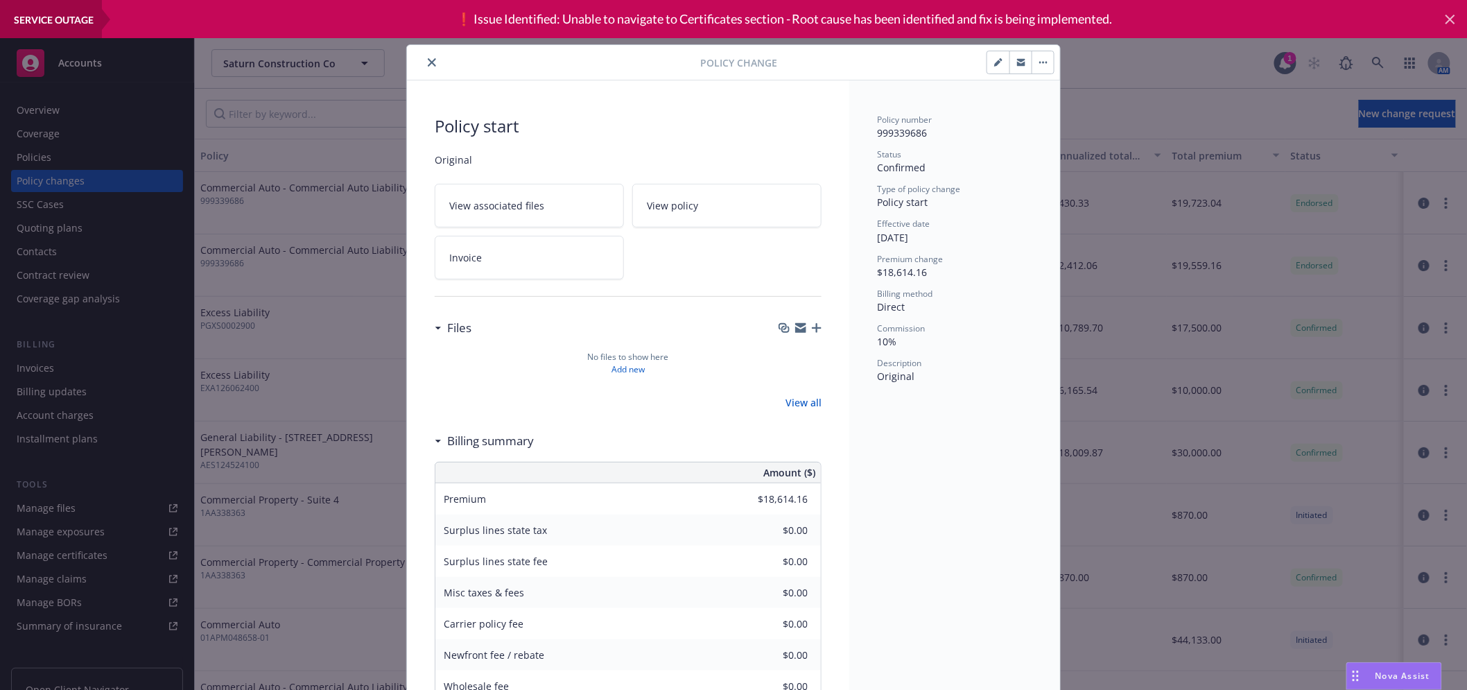
click at [1452, 17] on icon at bounding box center [1450, 20] width 10 height 10
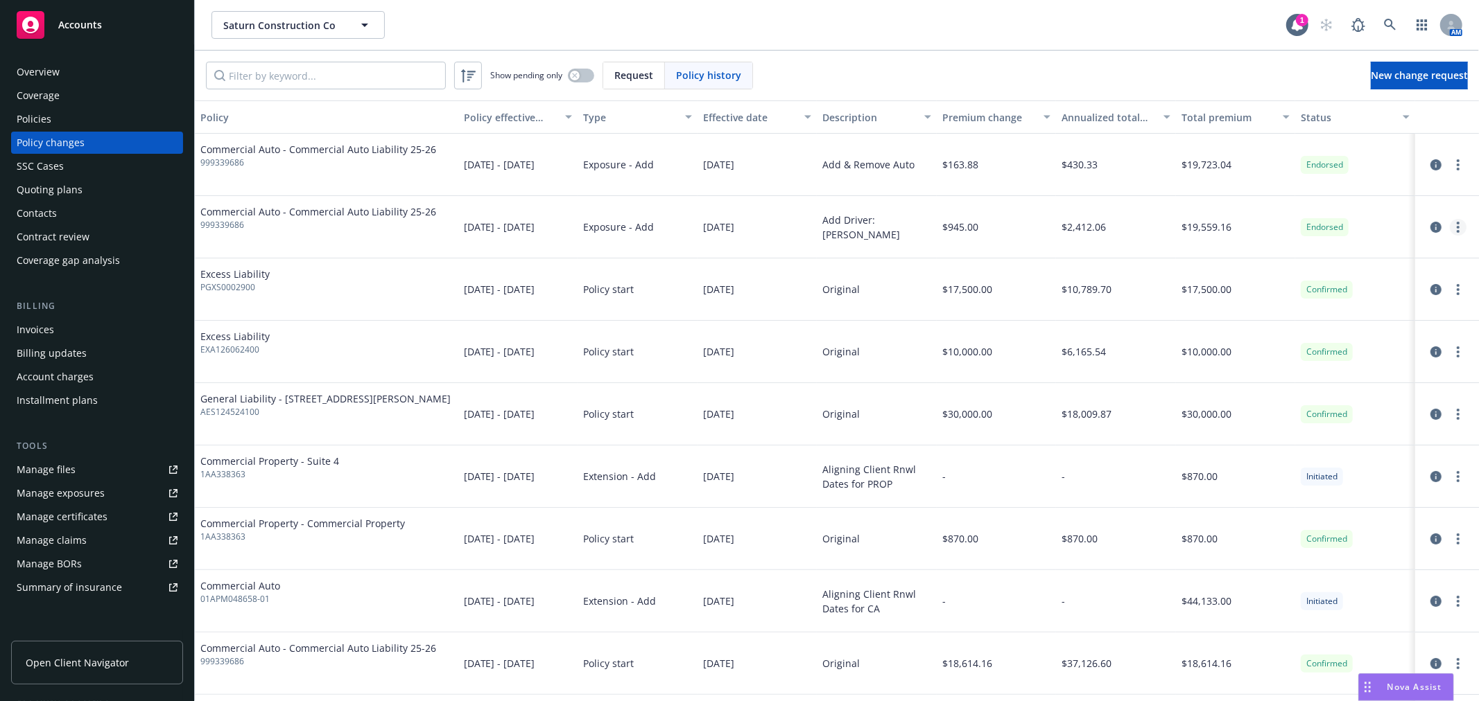
click at [1452, 223] on link "more" at bounding box center [1457, 227] width 17 height 17
click at [1322, 340] on link "Edit billing info" at bounding box center [1336, 339] width 238 height 28
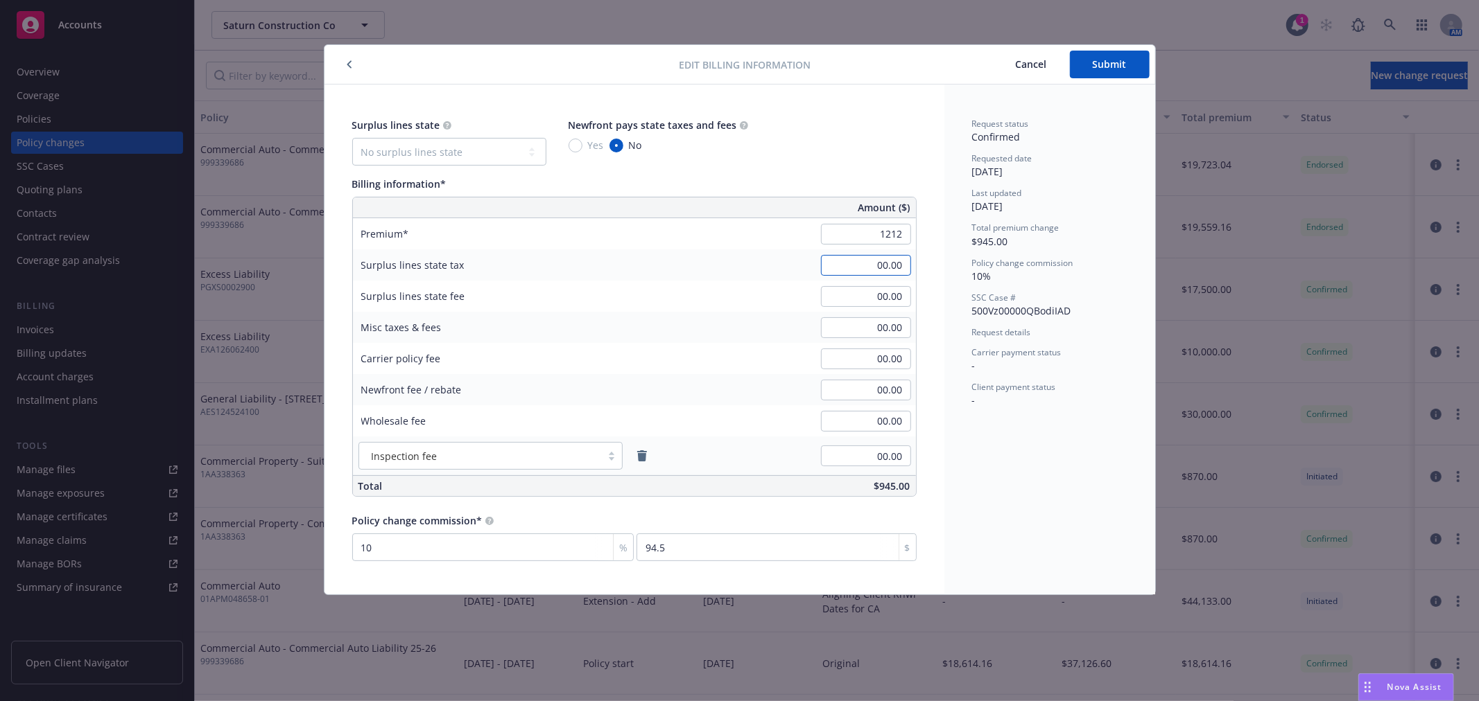
type input "1,212.00"
type input "121.2"
click at [1107, 67] on span "Submit" at bounding box center [1109, 64] width 34 height 13
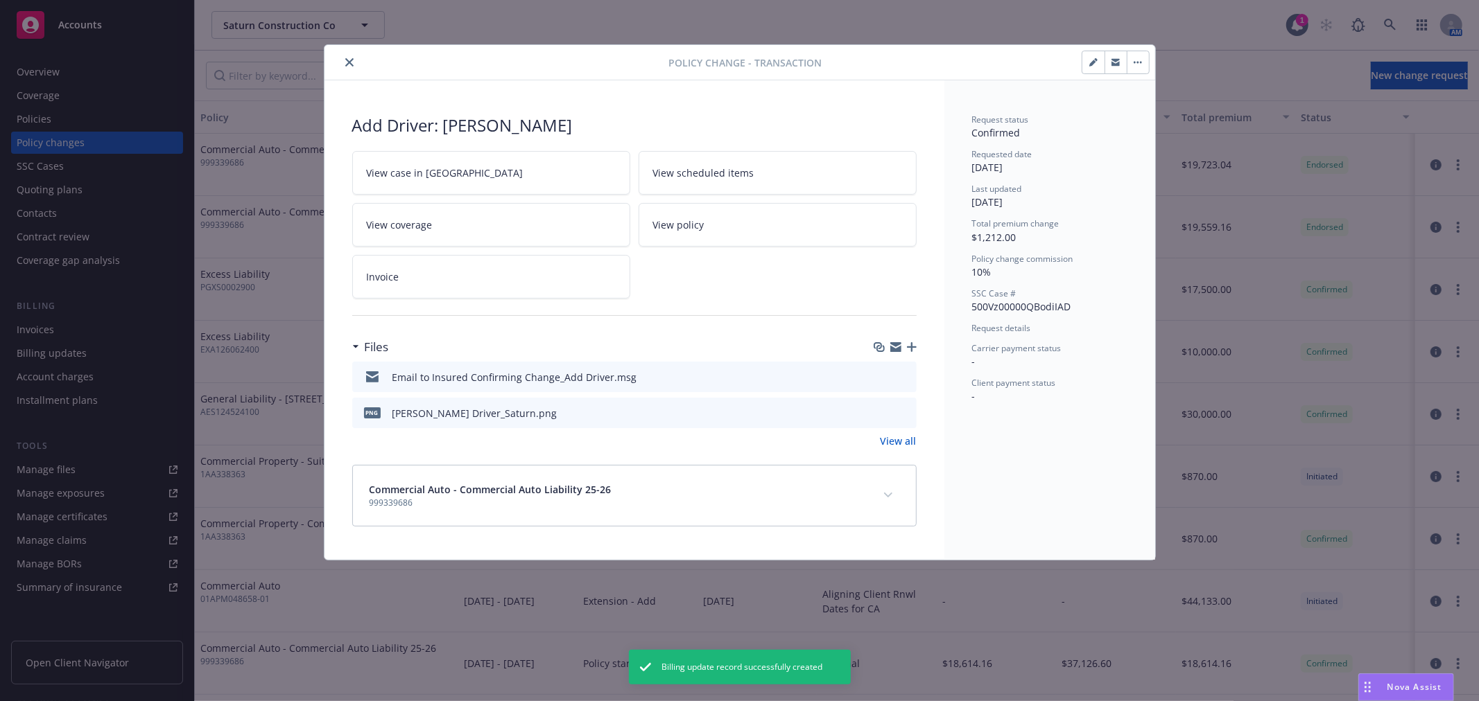
click at [348, 61] on icon "close" at bounding box center [349, 62] width 8 height 8
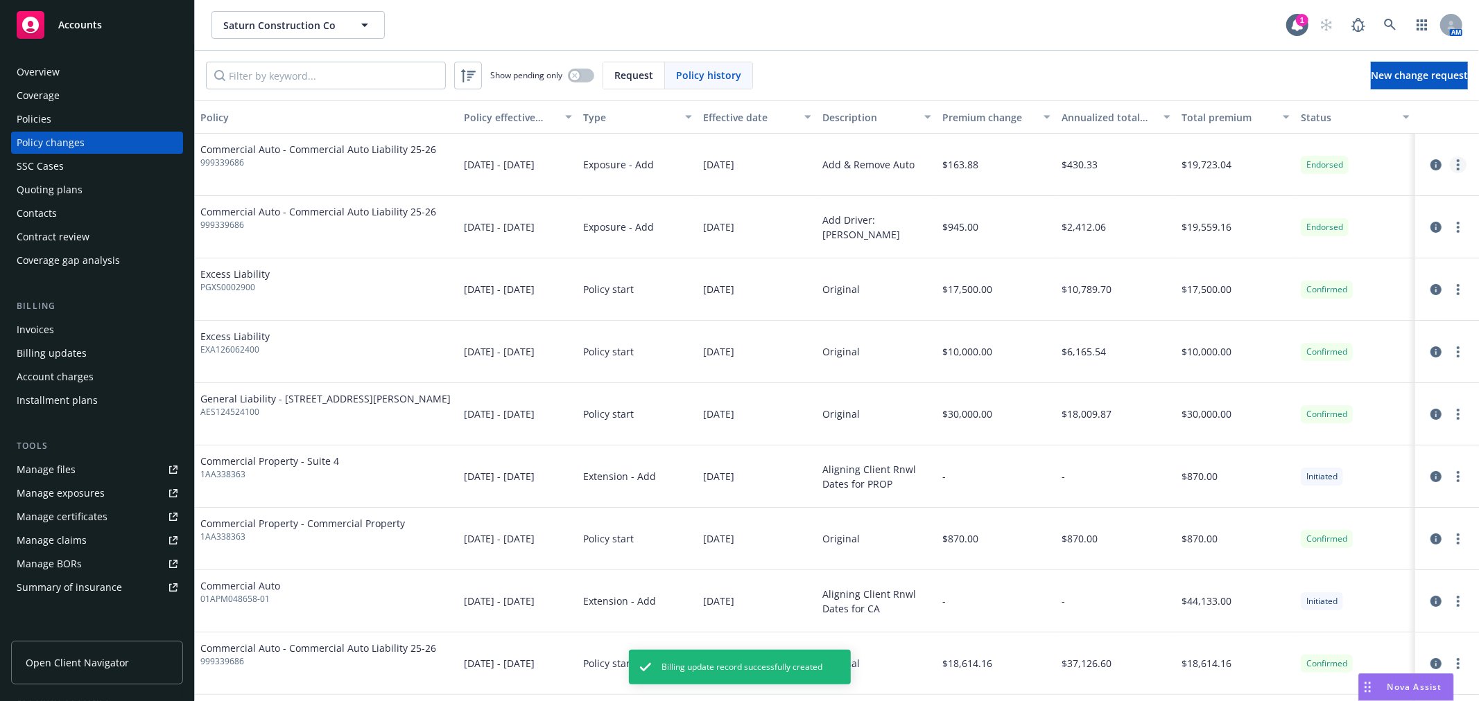
click at [1449, 161] on link "more" at bounding box center [1457, 165] width 17 height 17
click at [1278, 269] on link "Edit billing info" at bounding box center [1336, 277] width 238 height 28
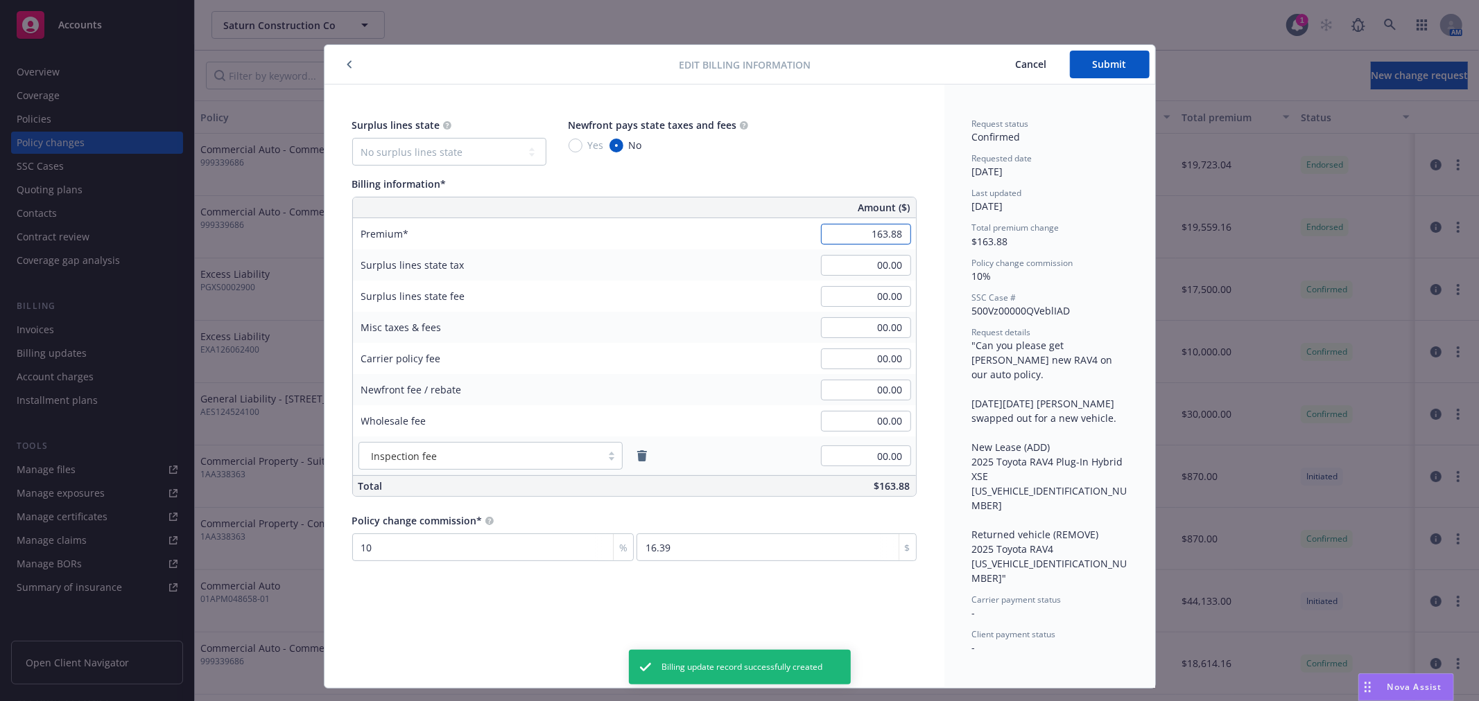
click at [846, 233] on input "163.88" at bounding box center [866, 234] width 90 height 21
type input "214.00"
type input "21.4"
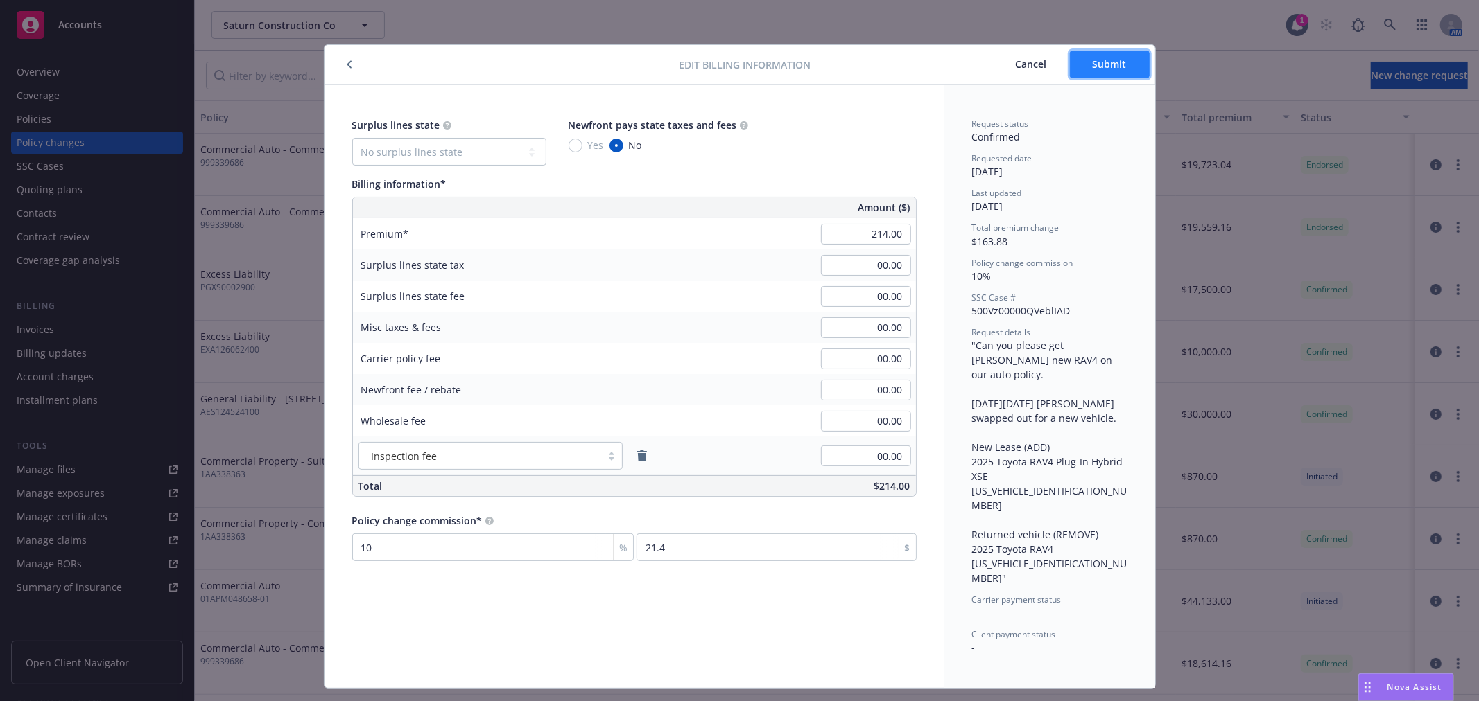
click at [1109, 63] on span "Submit" at bounding box center [1109, 64] width 34 height 13
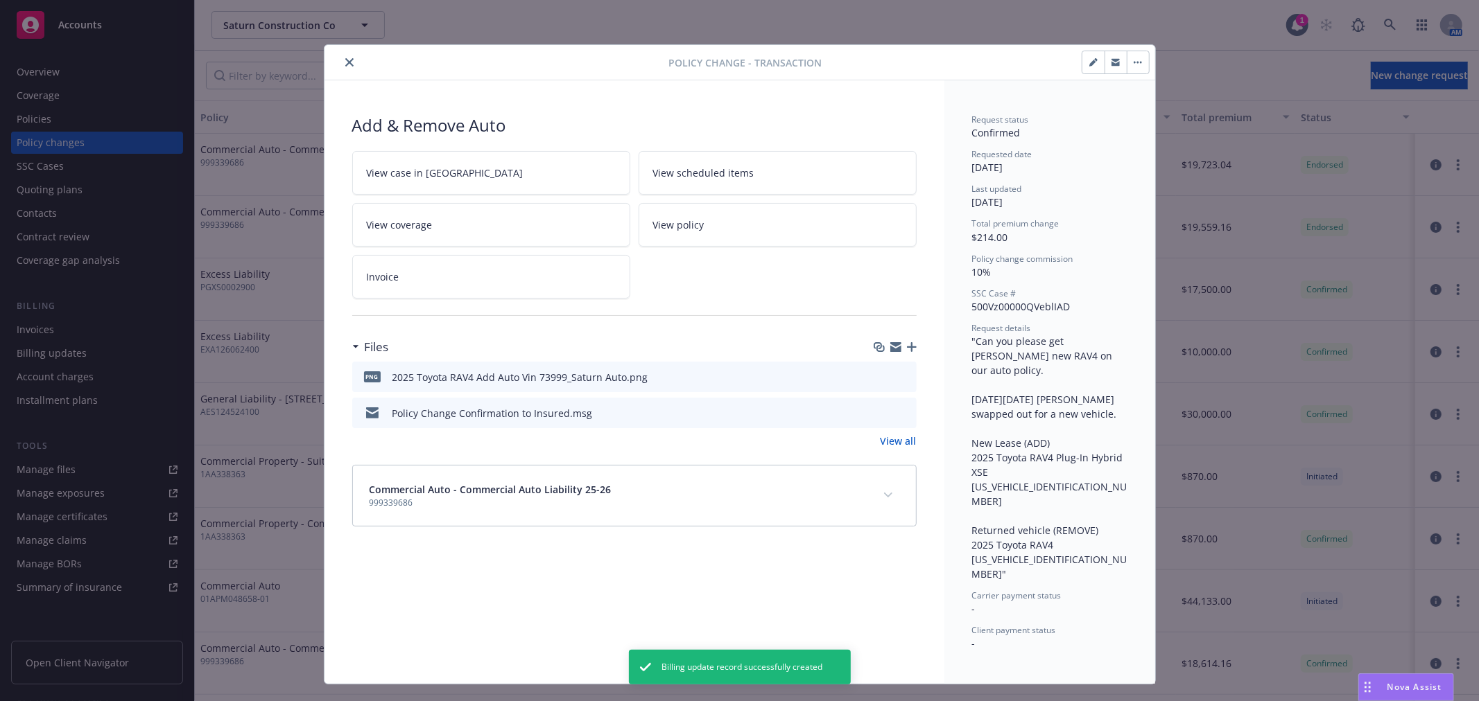
click at [348, 63] on icon "close" at bounding box center [349, 62] width 8 height 8
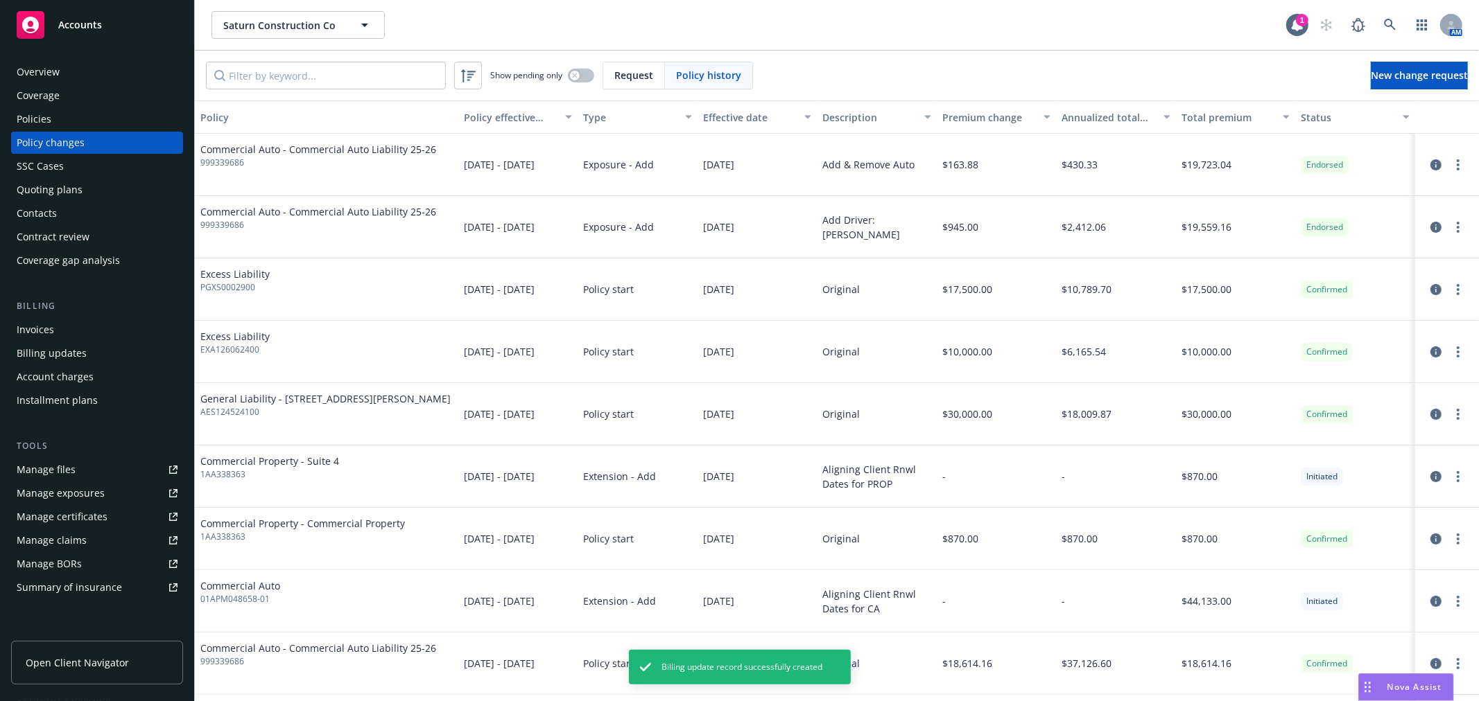
click at [82, 116] on div "Policies" at bounding box center [97, 119] width 161 height 22
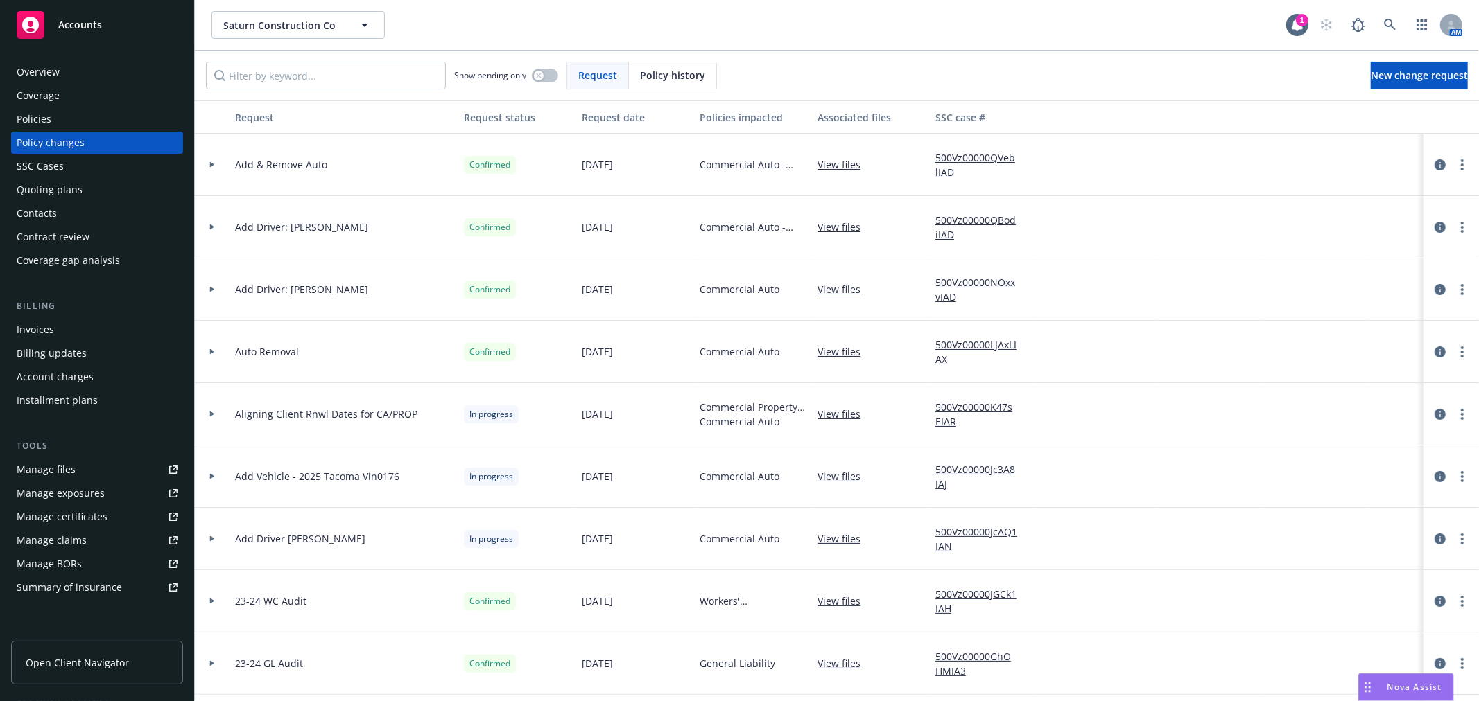
click at [114, 19] on div "Accounts" at bounding box center [97, 25] width 161 height 28
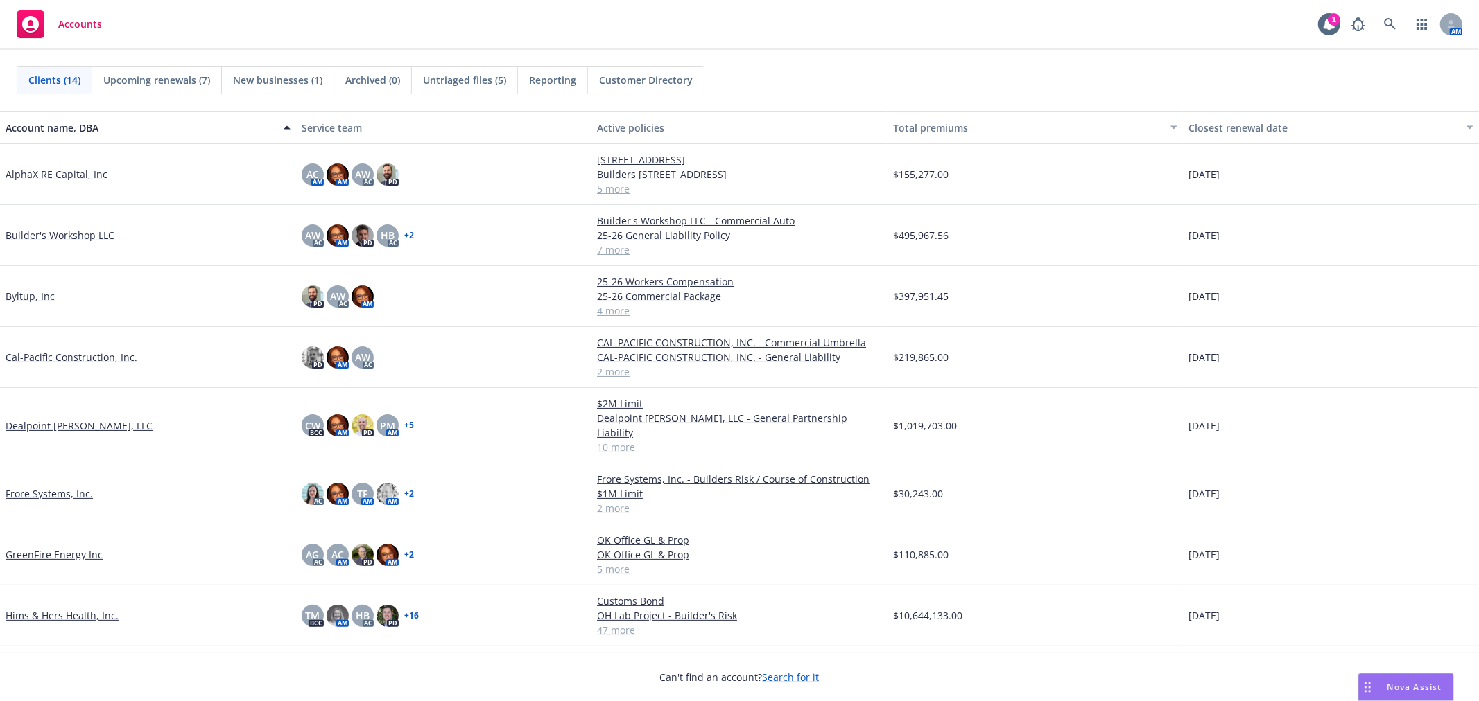
click at [1411, 694] on div "Nova Assist" at bounding box center [1406, 687] width 94 height 26
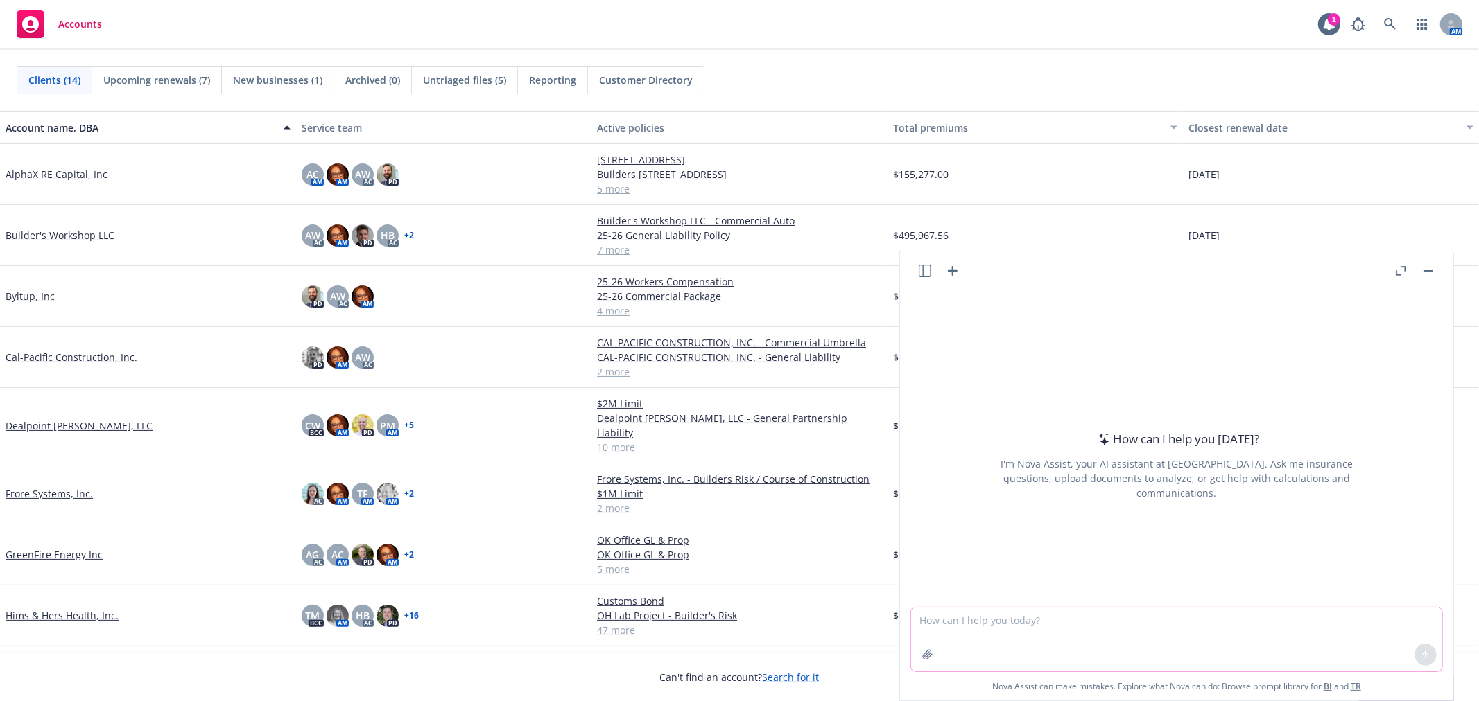
click at [979, 627] on textarea at bounding box center [1176, 640] width 531 height 64
paste textarea "[PERSON_NAME], I am happy to review and compare both quotes for you and give yo…"
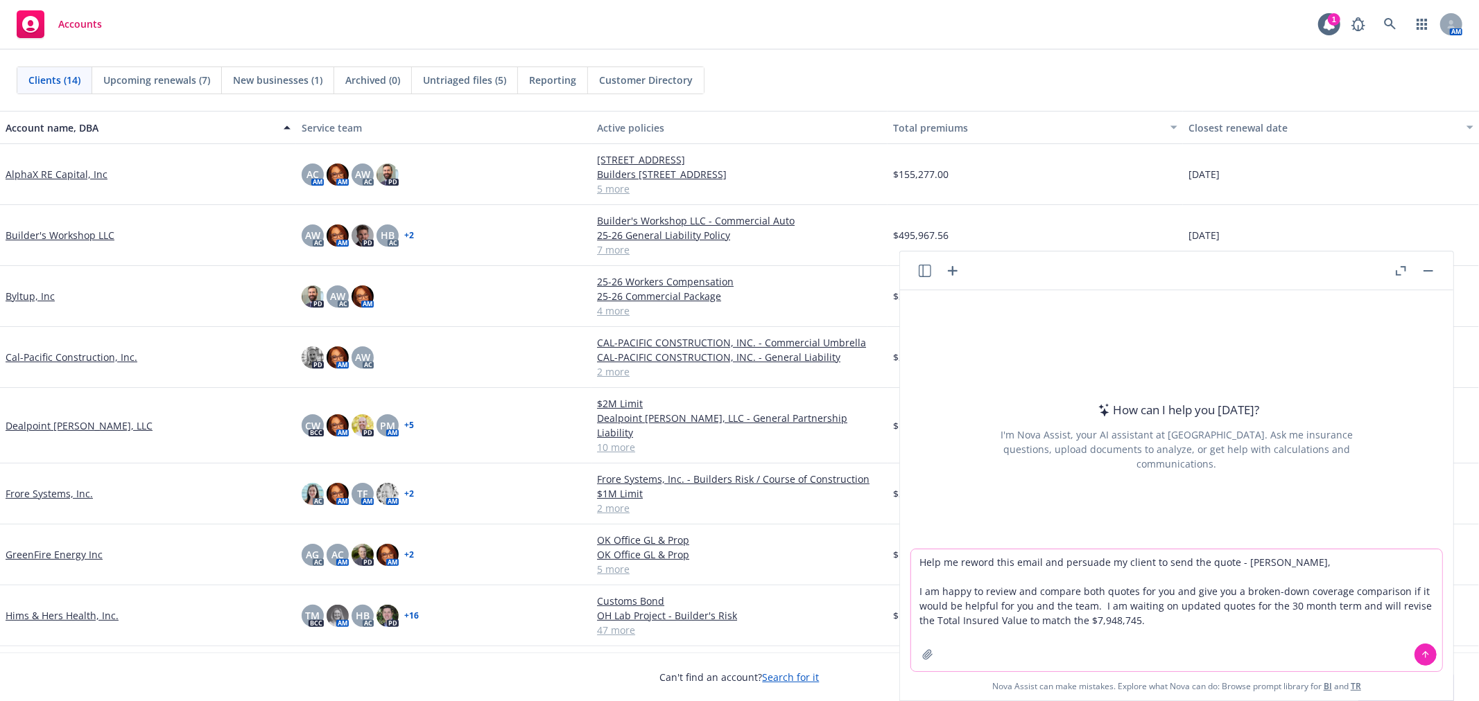
type textarea "Help me reword this email and persuade my client to send the quote - [PERSON_NA…"
click at [1420, 652] on icon at bounding box center [1425, 655] width 10 height 10
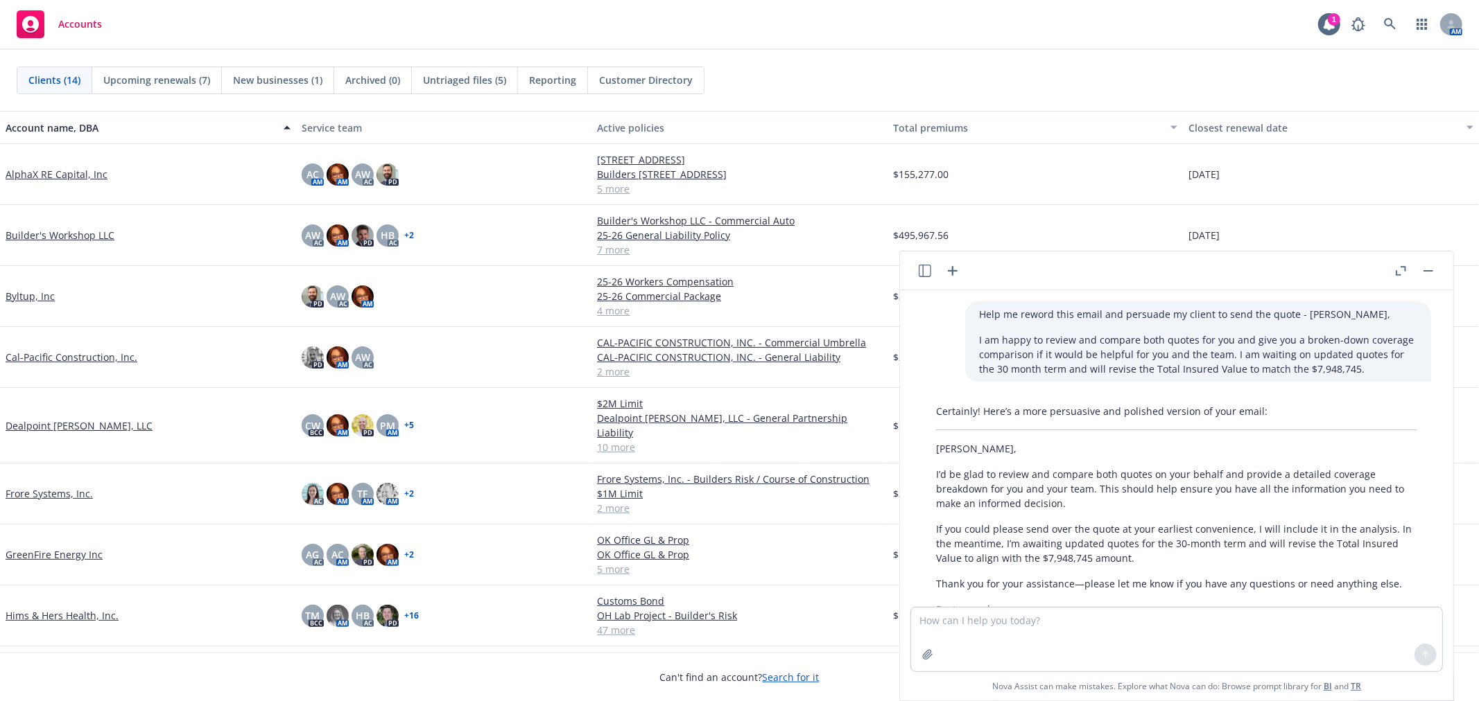
scroll to position [101, 0]
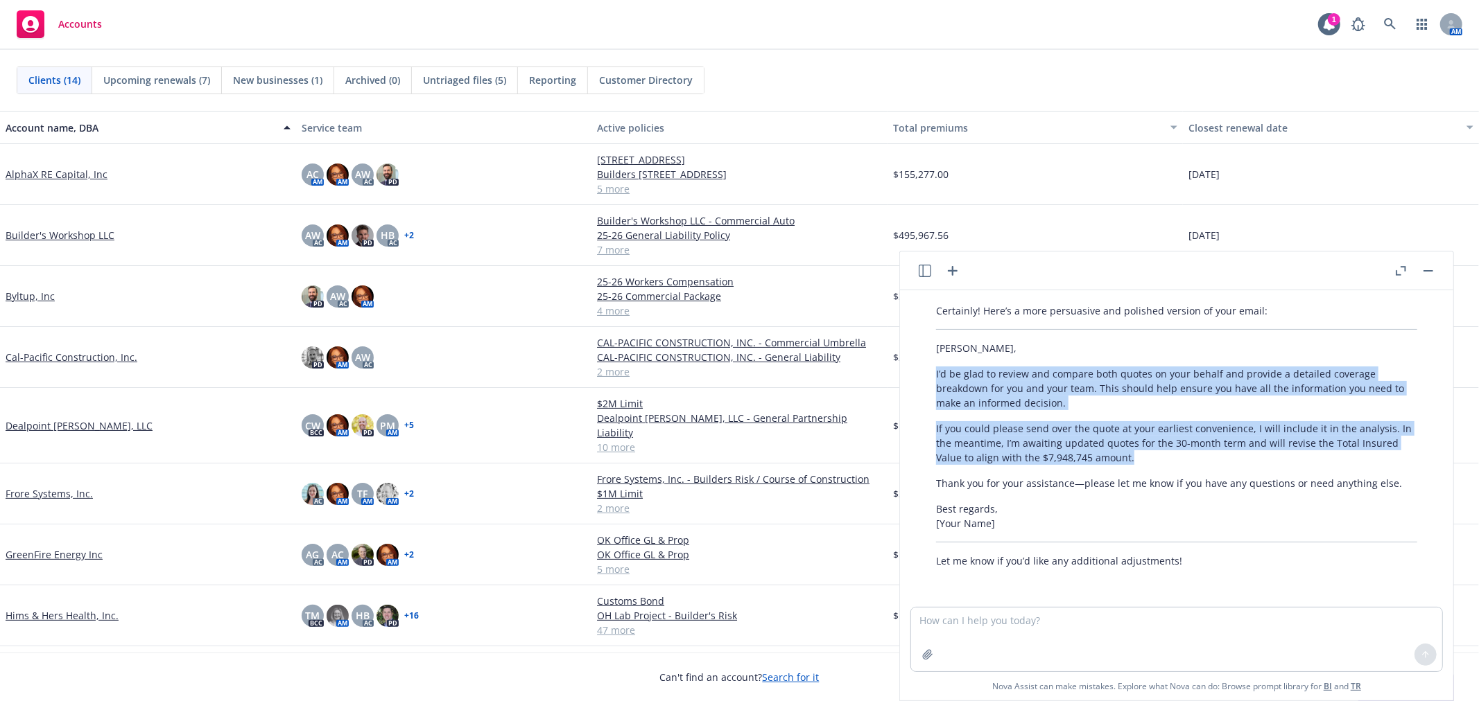
drag, startPoint x: 934, startPoint y: 368, endPoint x: 1152, endPoint y: 462, distance: 237.2
click at [1152, 462] on div "Certainly! Here’s a more persuasive and polished version of your email: [PERSON…" at bounding box center [1176, 436] width 509 height 276
copy div "I’d be glad to review and compare both quotes on your behalf and provide a deta…"
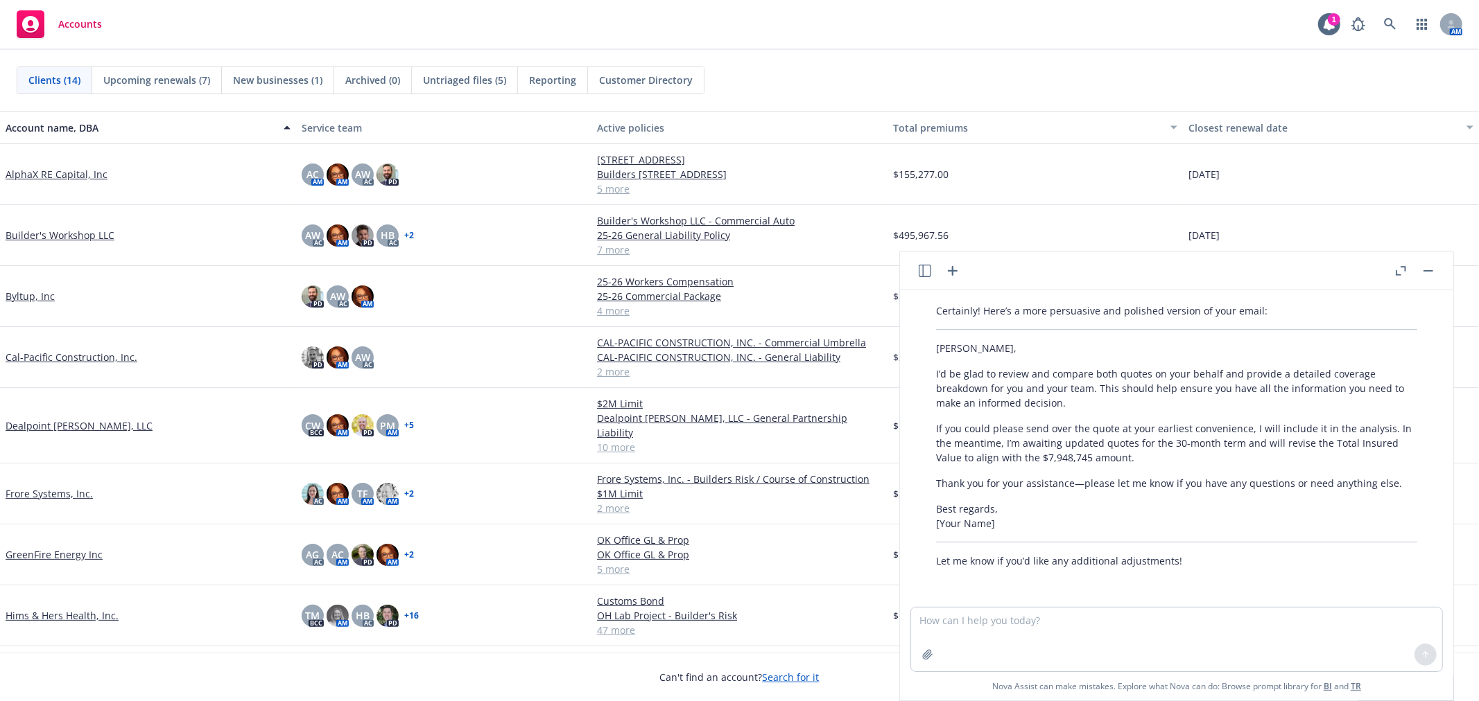
click at [6, 315] on div "Byltup, Inc" at bounding box center [148, 296] width 296 height 61
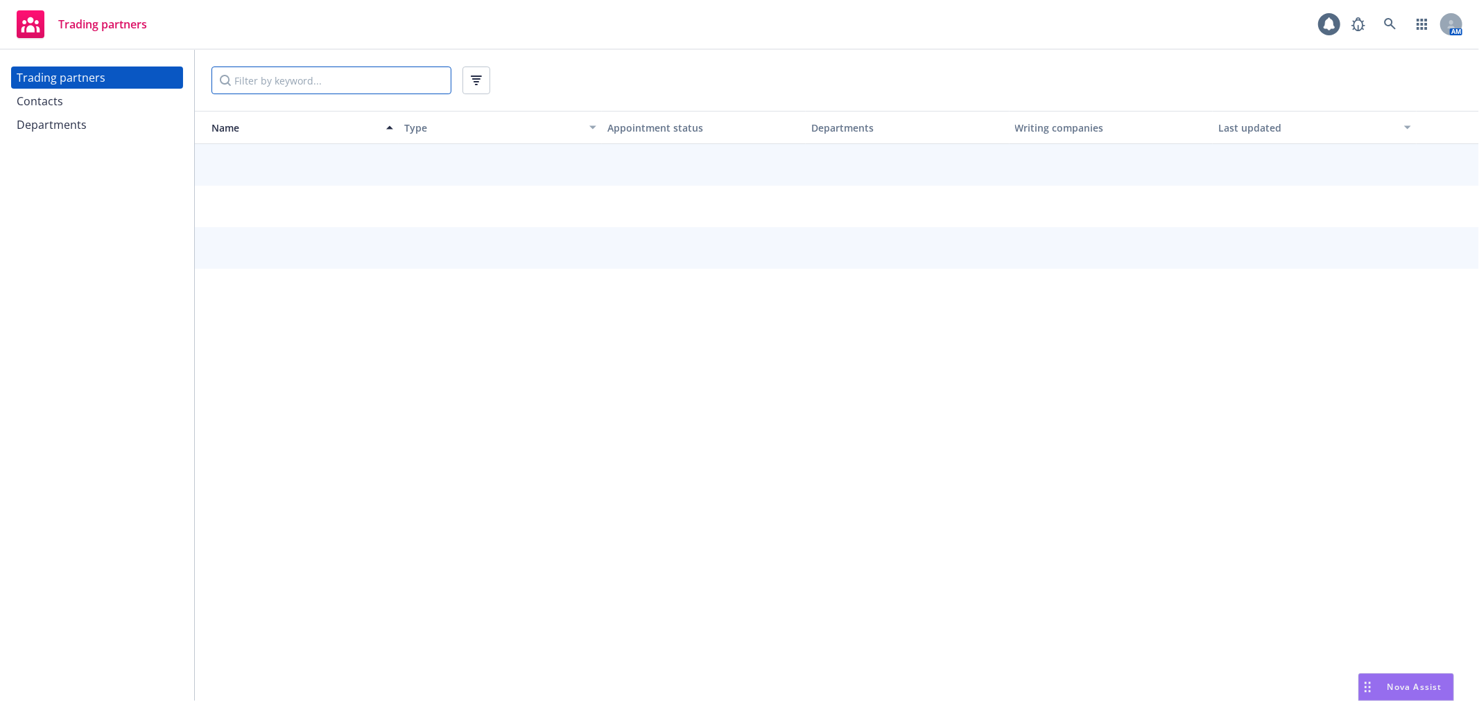
click at [257, 78] on input "Filter by keyword..." at bounding box center [331, 81] width 240 height 28
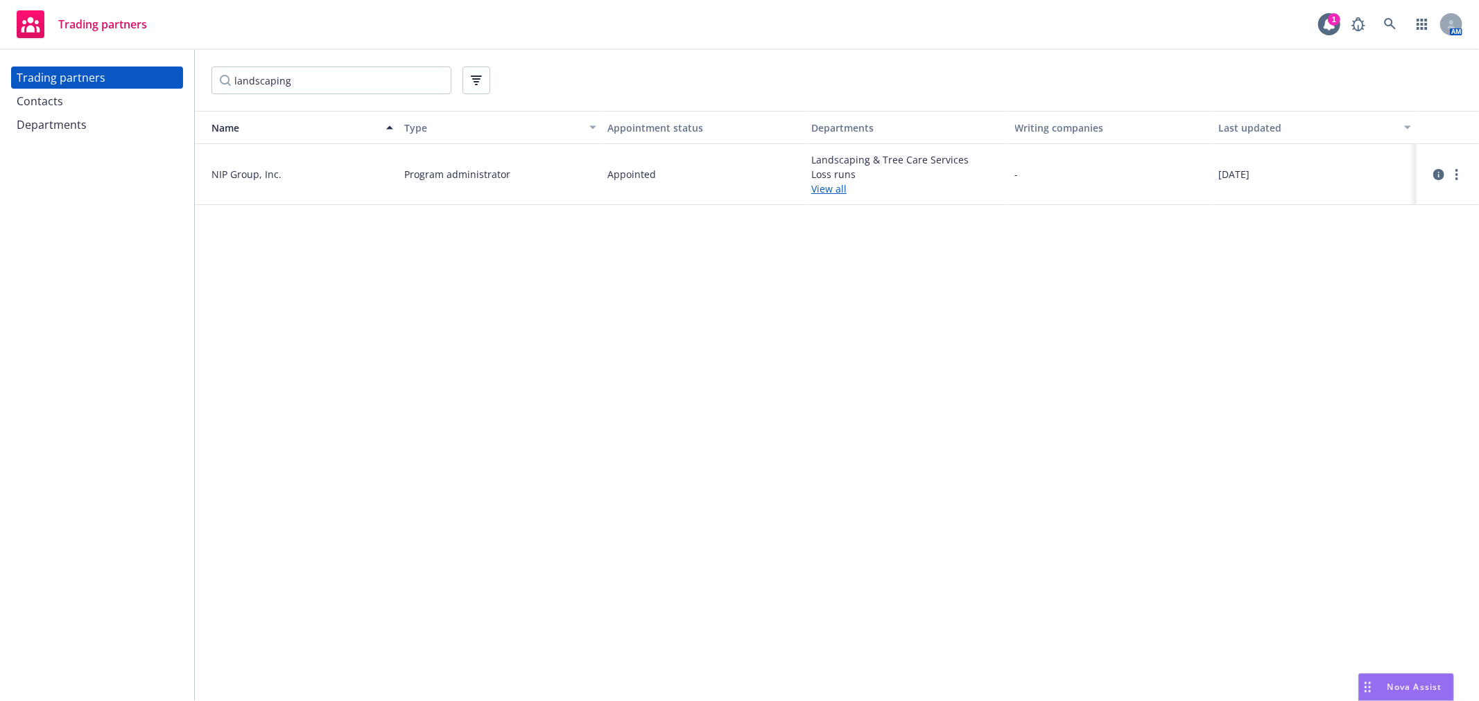
click at [758, 92] on div "landscaping" at bounding box center [836, 81] width 1250 height 28
click at [522, 354] on div "Name Type Appointment status Departments Writing companies Last updated NIP Gro…" at bounding box center [837, 406] width 1284 height 591
click at [837, 184] on link "View all" at bounding box center [907, 189] width 193 height 15
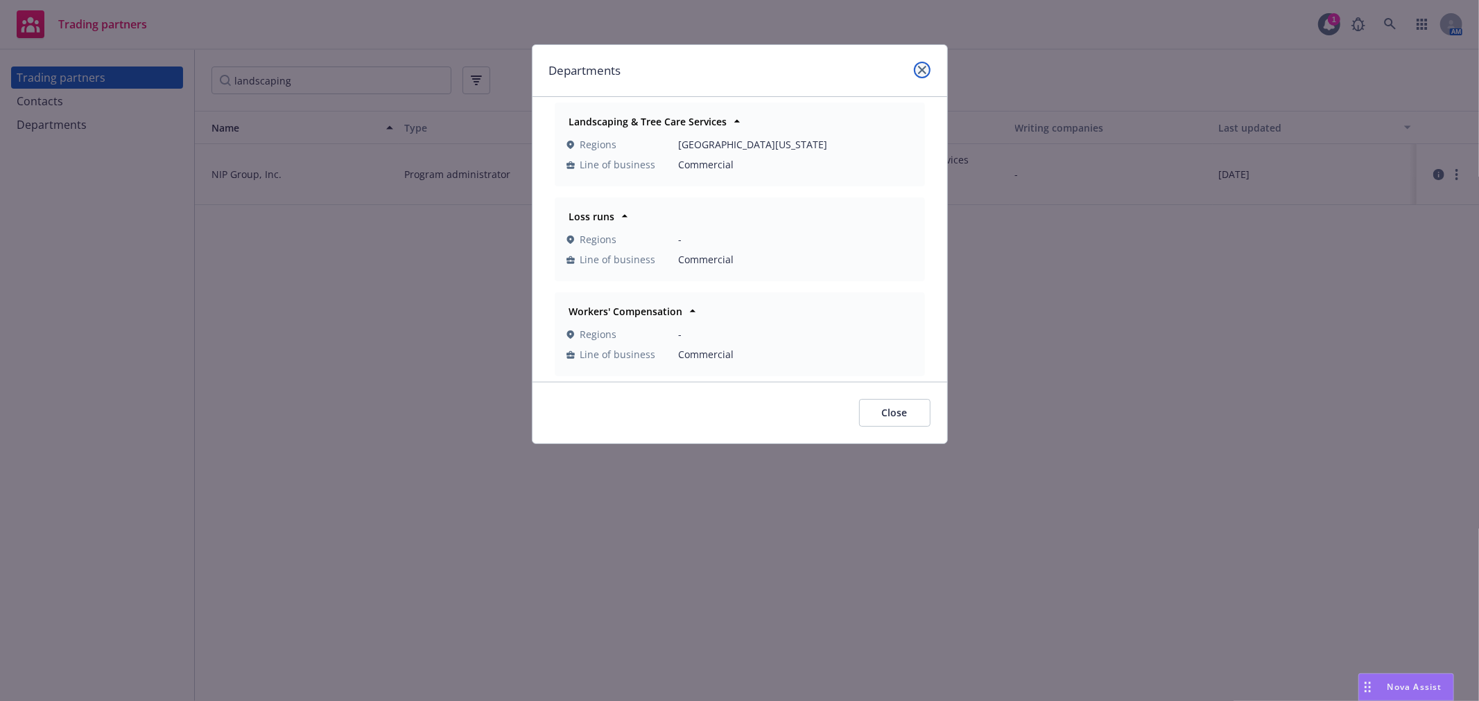
click at [916, 69] on link "close" at bounding box center [922, 70] width 17 height 17
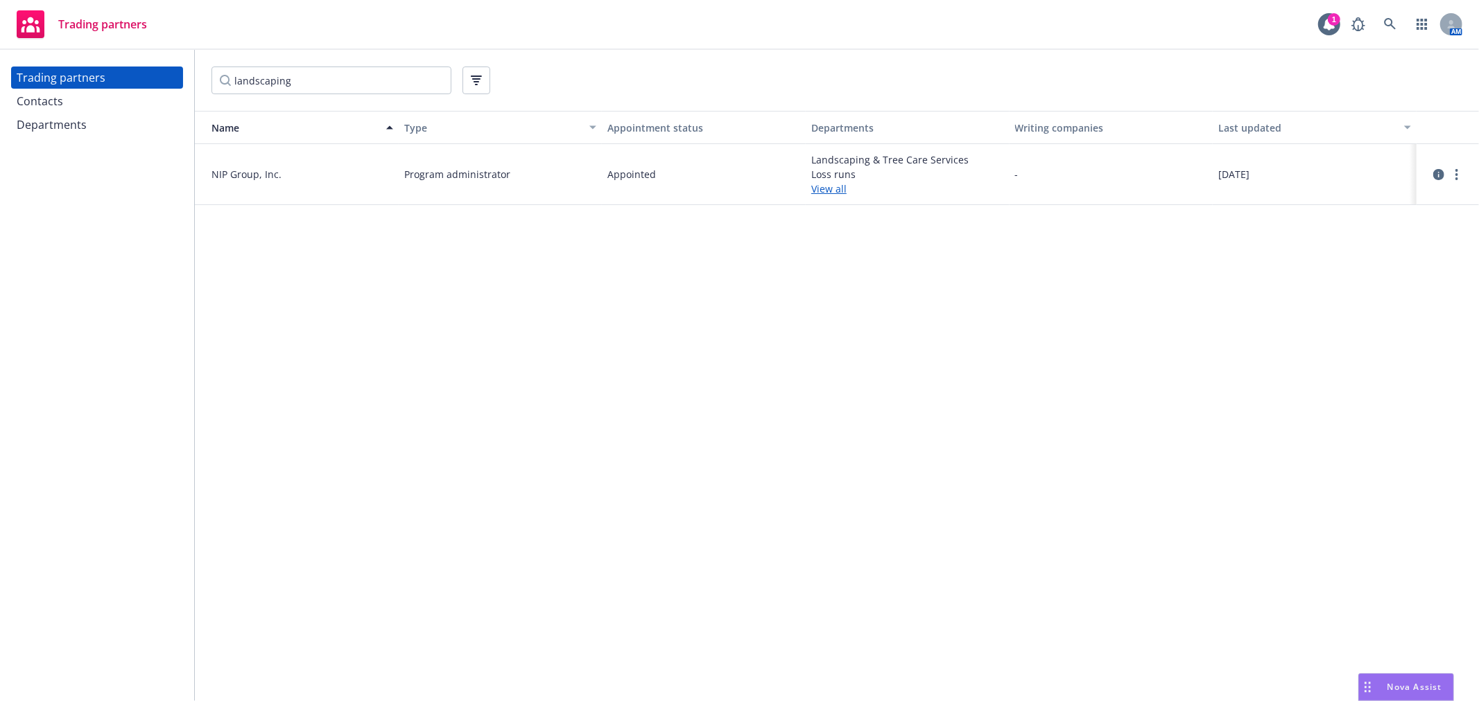
click at [1022, 356] on div "Name Type Appointment status Departments Writing companies Last updated NIP Gro…" at bounding box center [837, 406] width 1284 height 591
click at [337, 71] on input "landscaping" at bounding box center [331, 81] width 240 height 28
type input "landscaping"
click at [832, 188] on link "View all" at bounding box center [907, 189] width 193 height 15
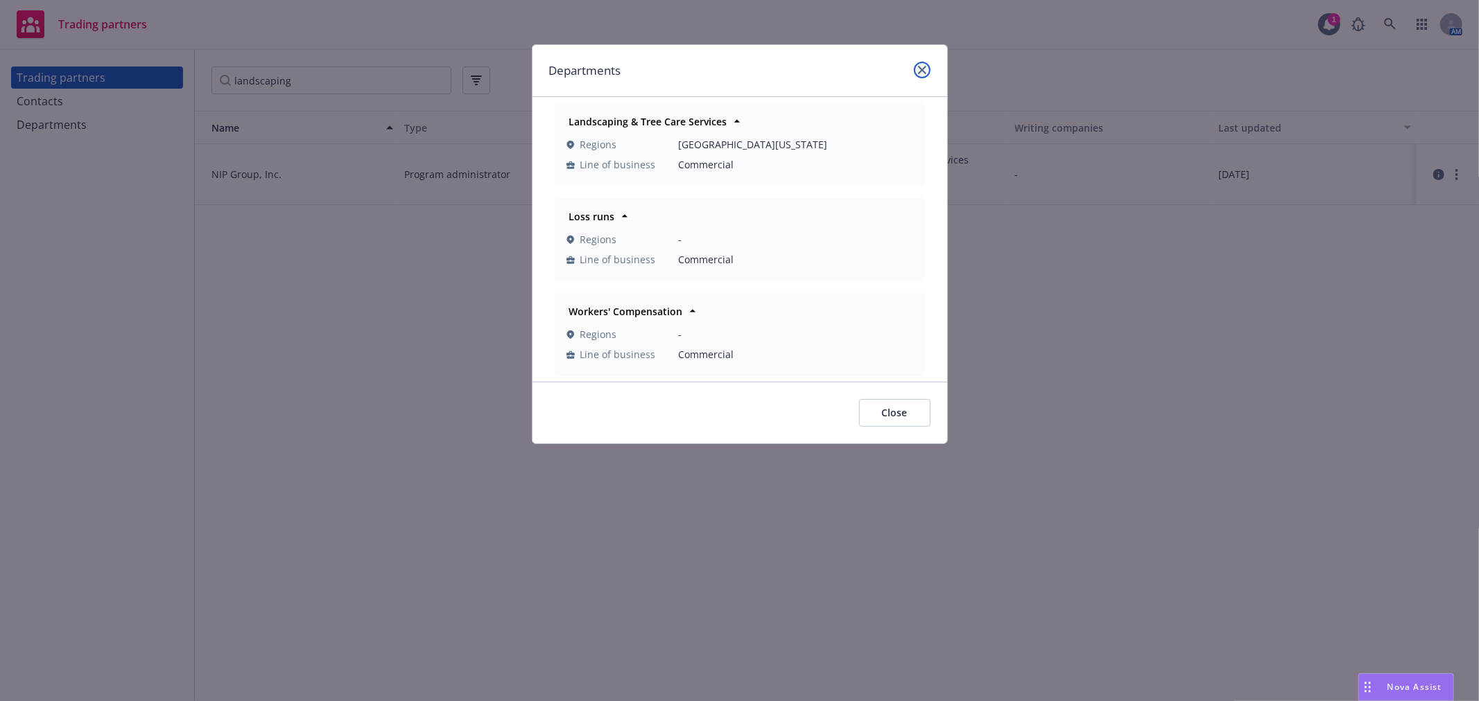
click at [925, 67] on icon "close" at bounding box center [922, 70] width 8 height 8
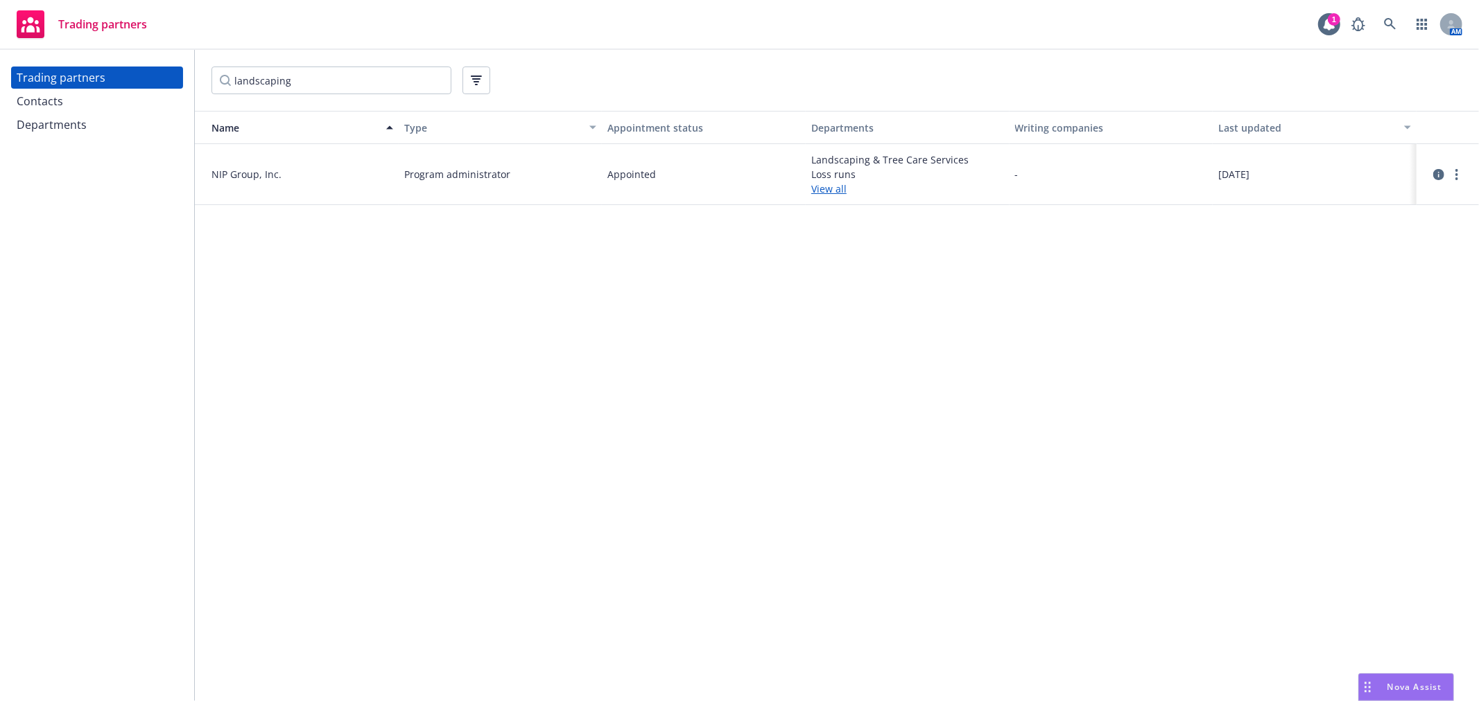
click at [833, 186] on link "View all" at bounding box center [907, 189] width 193 height 15
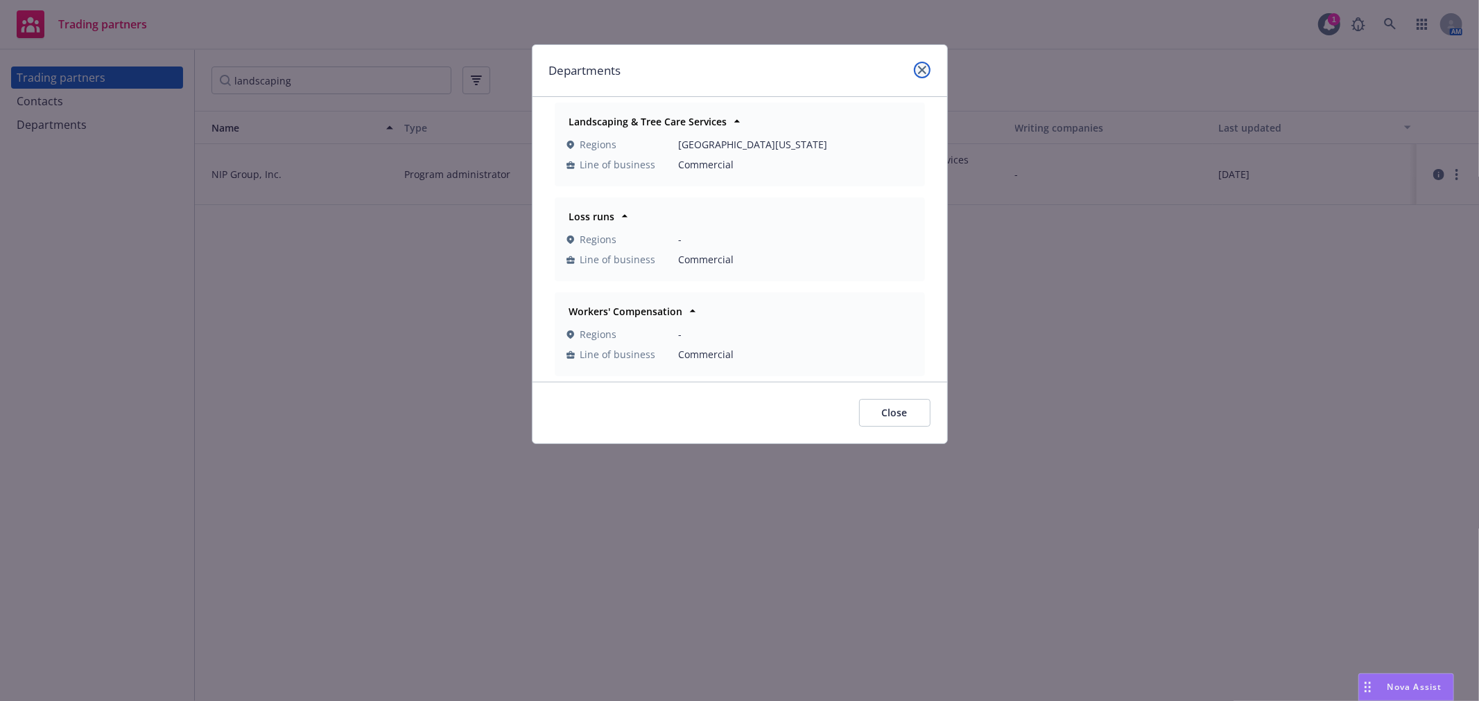
click at [918, 66] on icon "close" at bounding box center [922, 70] width 8 height 8
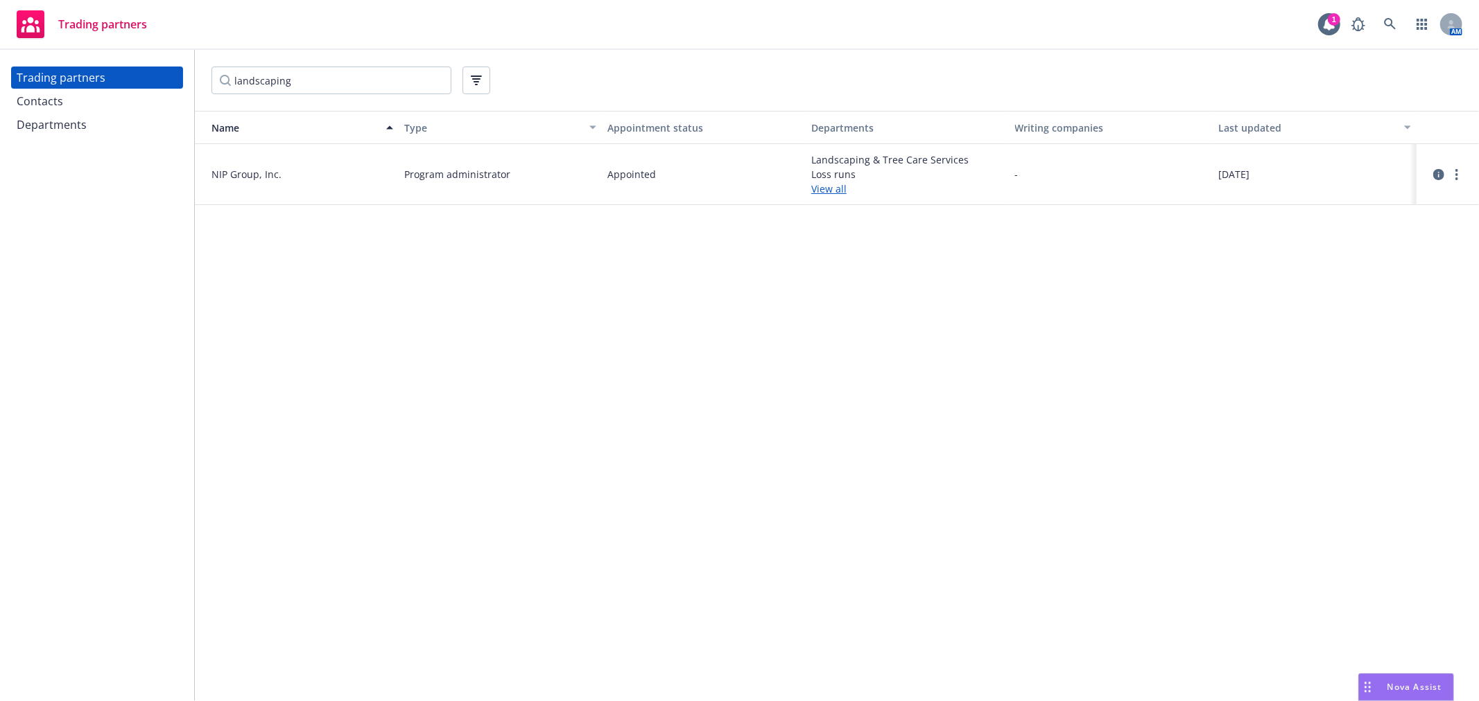
click at [254, 173] on span "NIP Group, Inc." at bounding box center [302, 174] width 182 height 15
click at [1456, 171] on circle "more" at bounding box center [1456, 170] width 3 height 3
click at [988, 180] on span "Loss runs" at bounding box center [907, 174] width 193 height 15
click at [827, 184] on link "View all" at bounding box center [907, 189] width 193 height 15
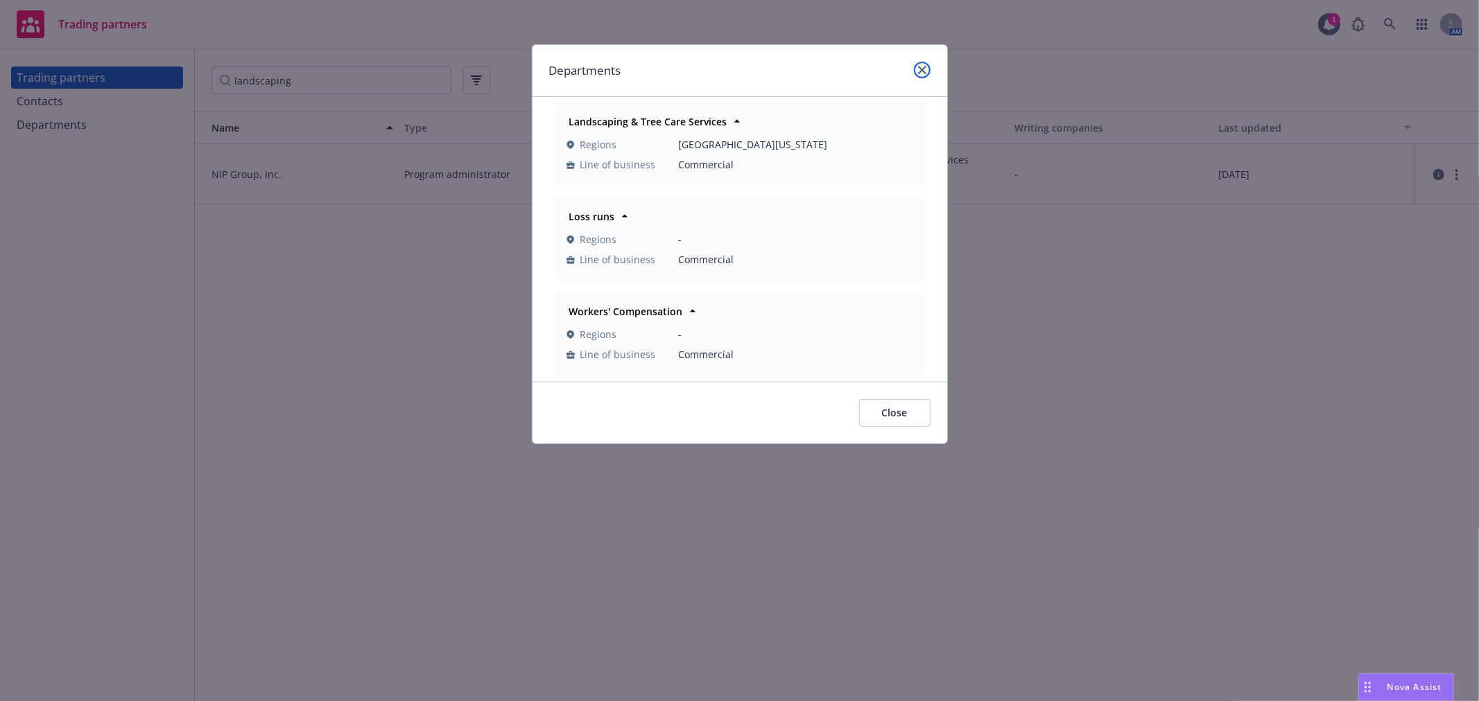
click at [916, 71] on link "close" at bounding box center [922, 70] width 17 height 17
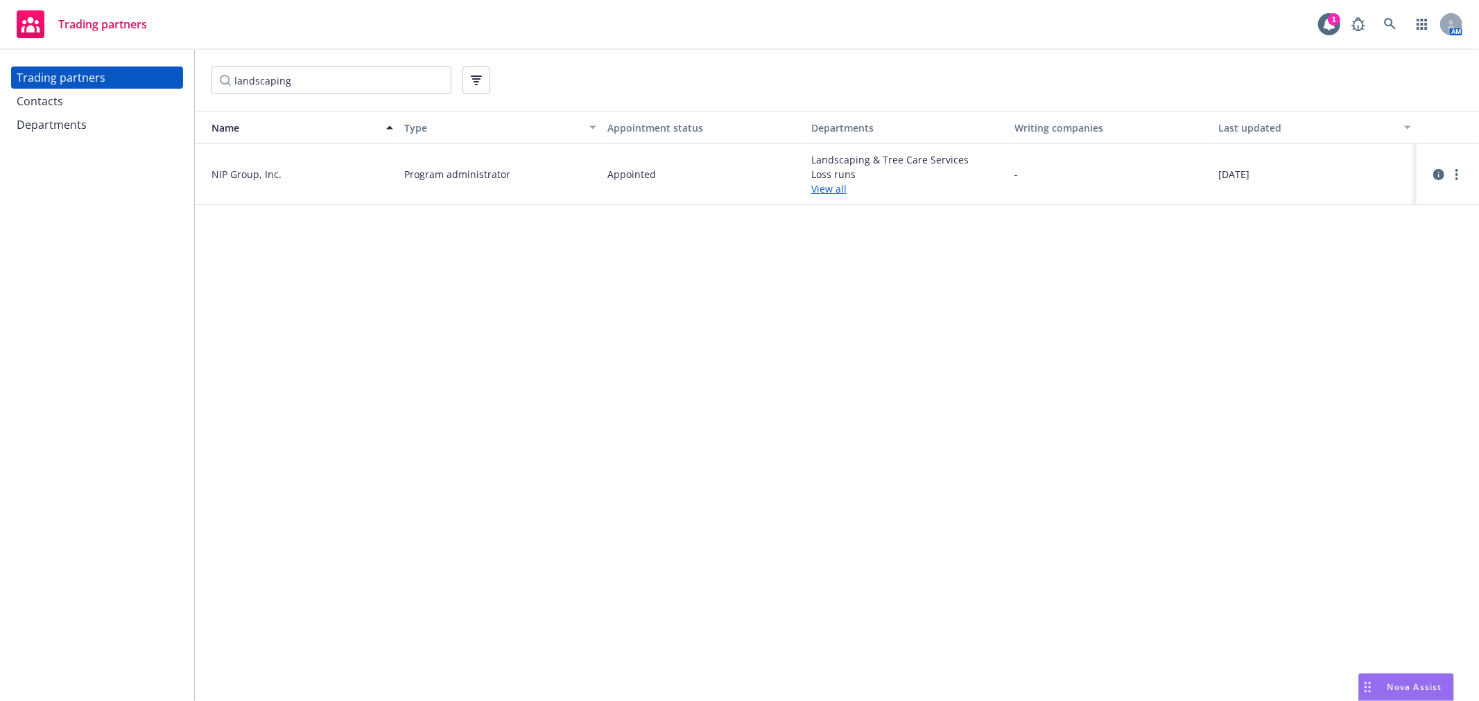
click at [704, 322] on div "Name Type Appointment status Departments Writing companies Last updated NIP Gro…" at bounding box center [837, 406] width 1284 height 591
